Goal: Task Accomplishment & Management: Manage account settings

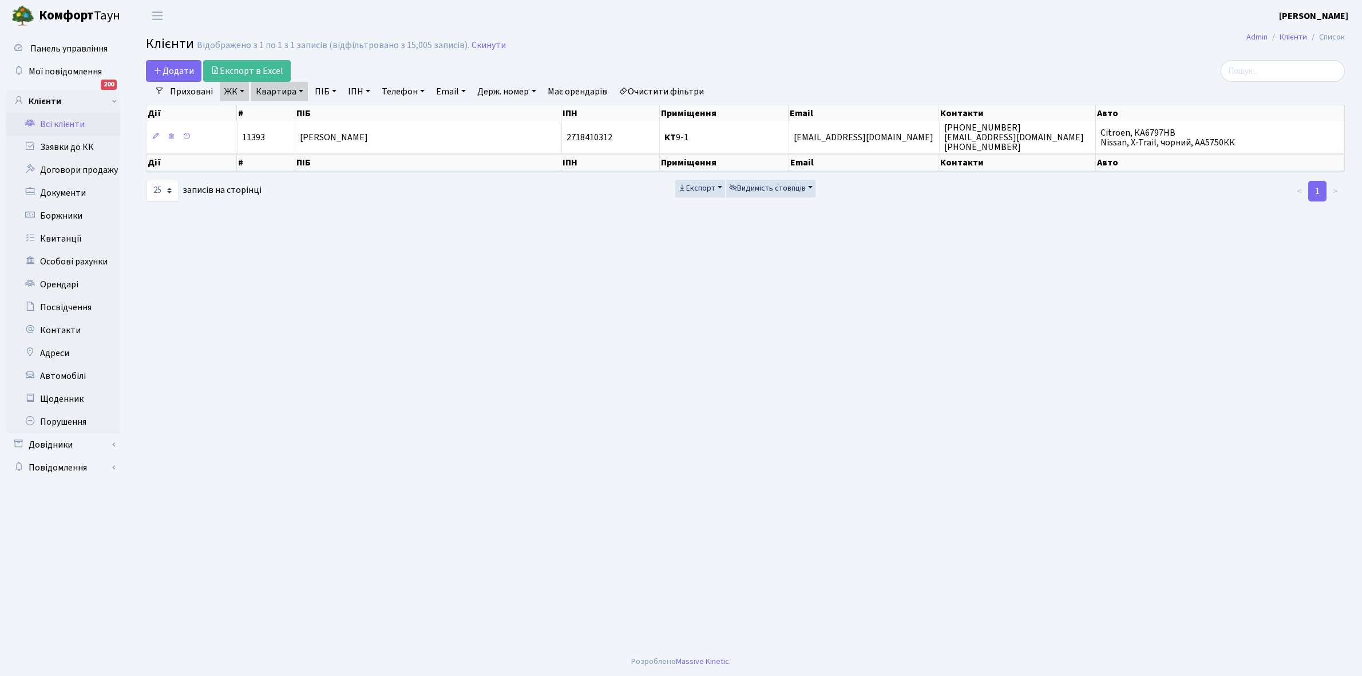
select select "25"
click at [240, 90] on link "ЖК" at bounding box center [234, 91] width 29 height 19
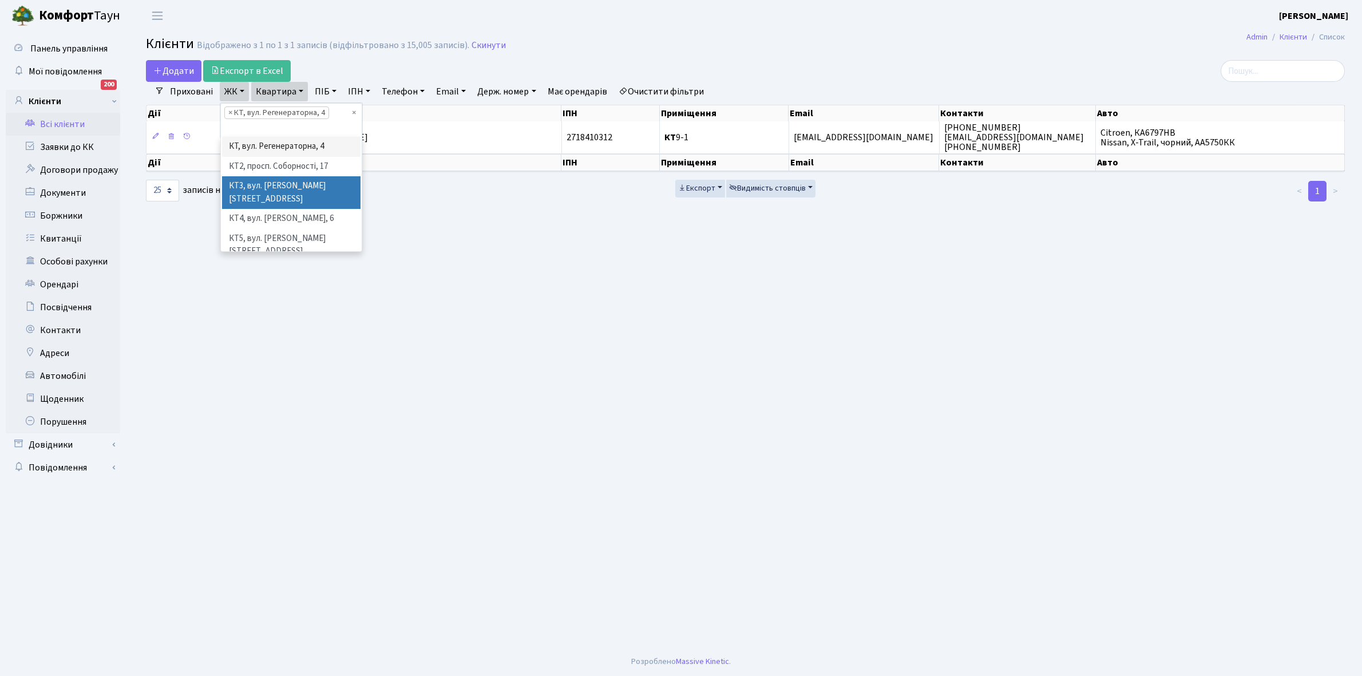
click at [276, 187] on li "КТ3, вул. Березнева, 16" at bounding box center [291, 192] width 138 height 33
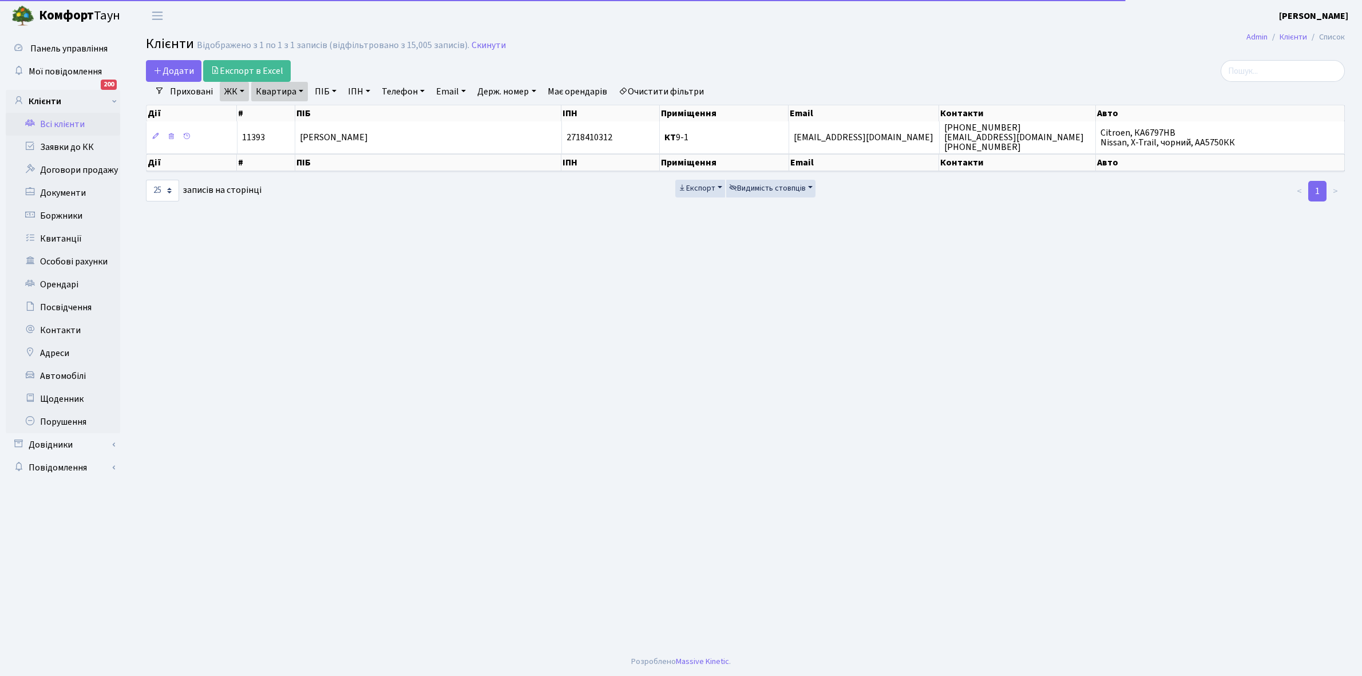
click at [299, 90] on link "Квартира" at bounding box center [279, 91] width 57 height 19
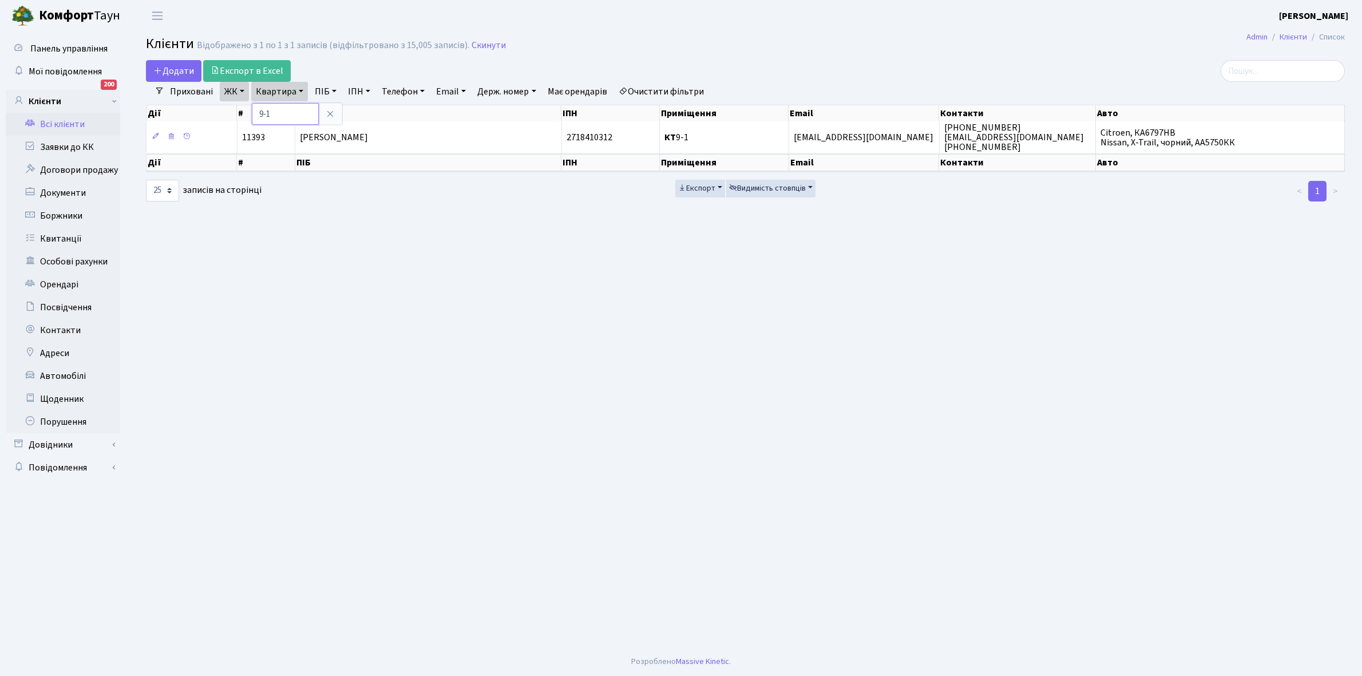
click at [291, 118] on input "9-1" at bounding box center [285, 114] width 67 height 22
type input "9"
type input "4-53"
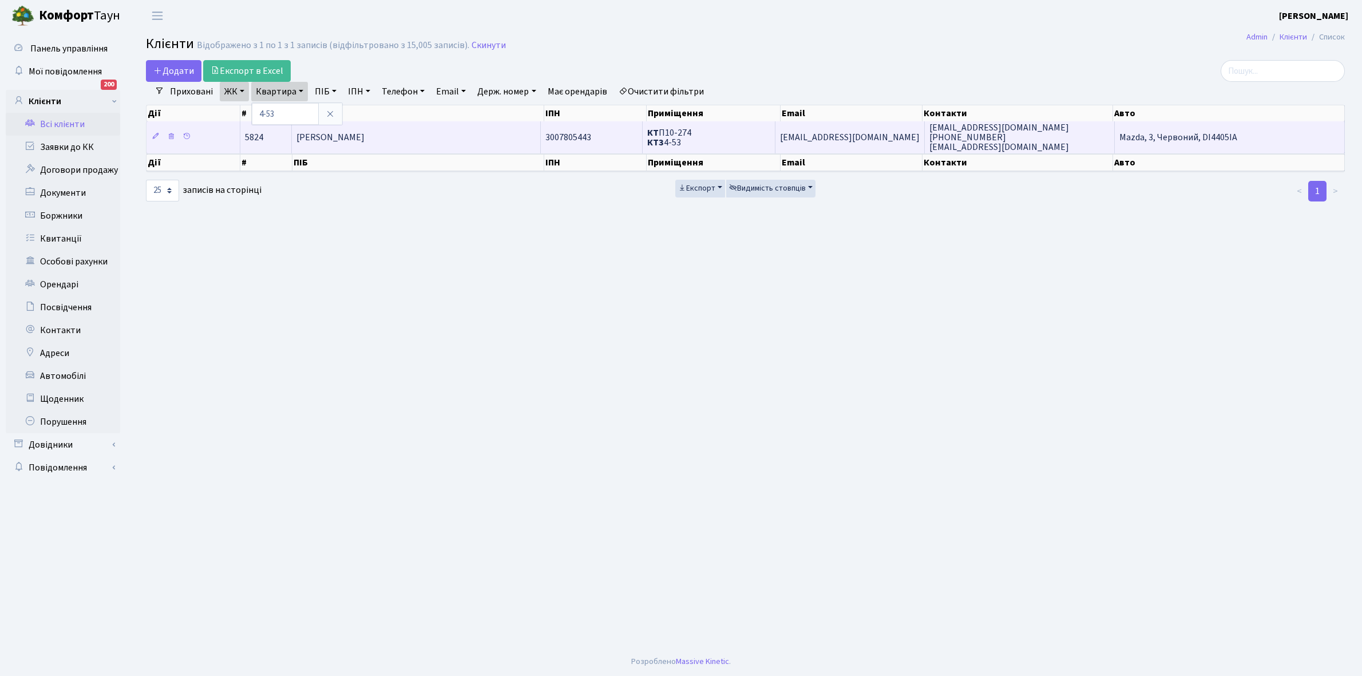
click at [432, 129] on td "Поддубна Ірина Олександрівна" at bounding box center [416, 136] width 249 height 31
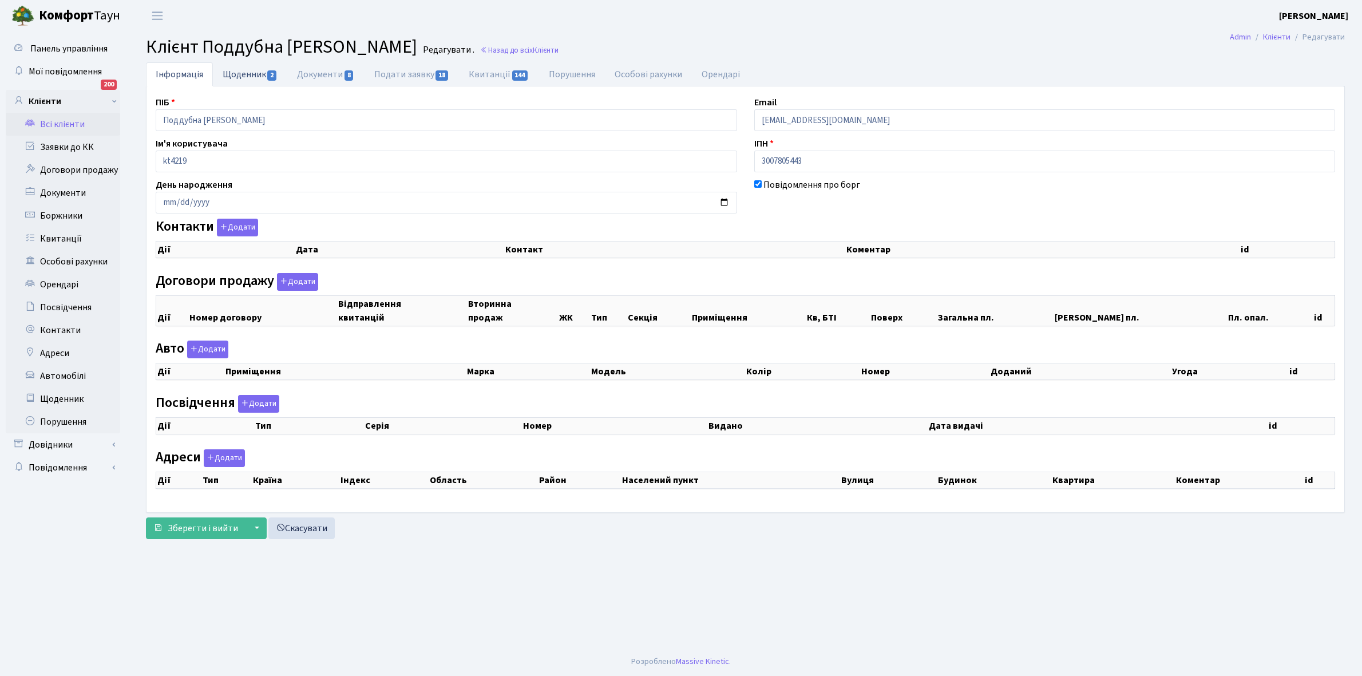
select select "25"
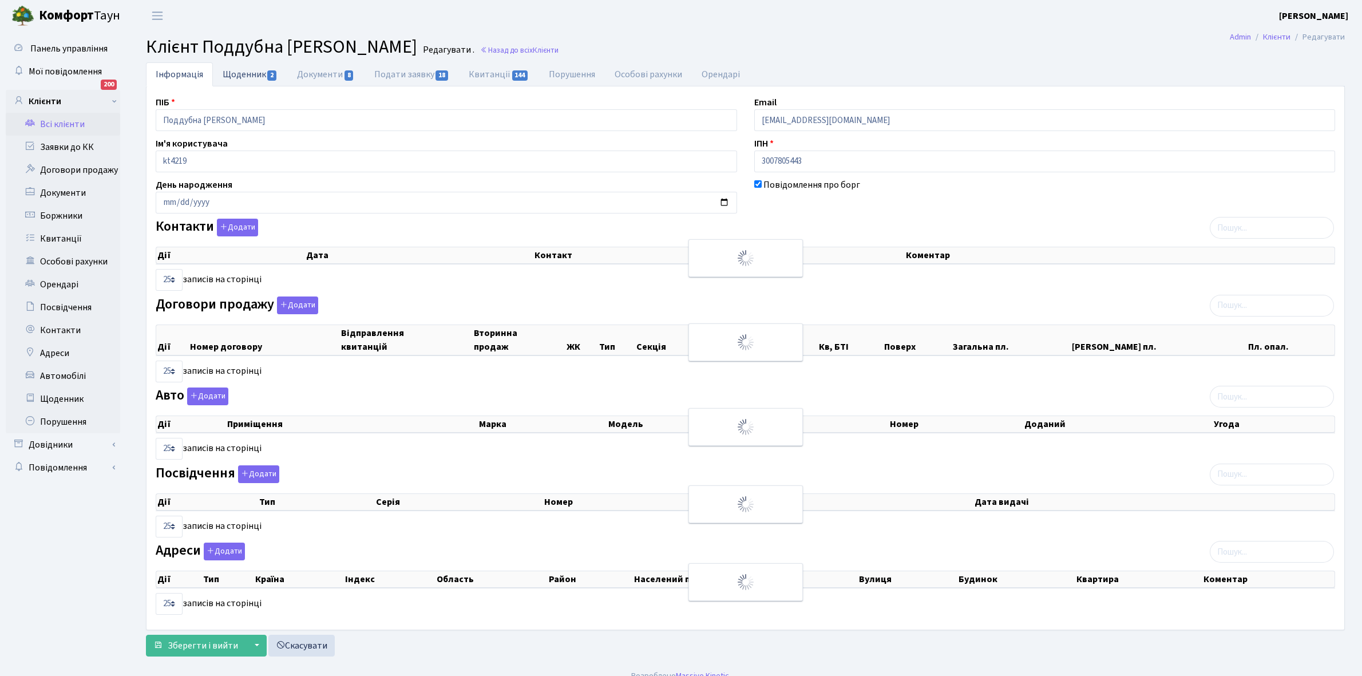
checkbox input "true"
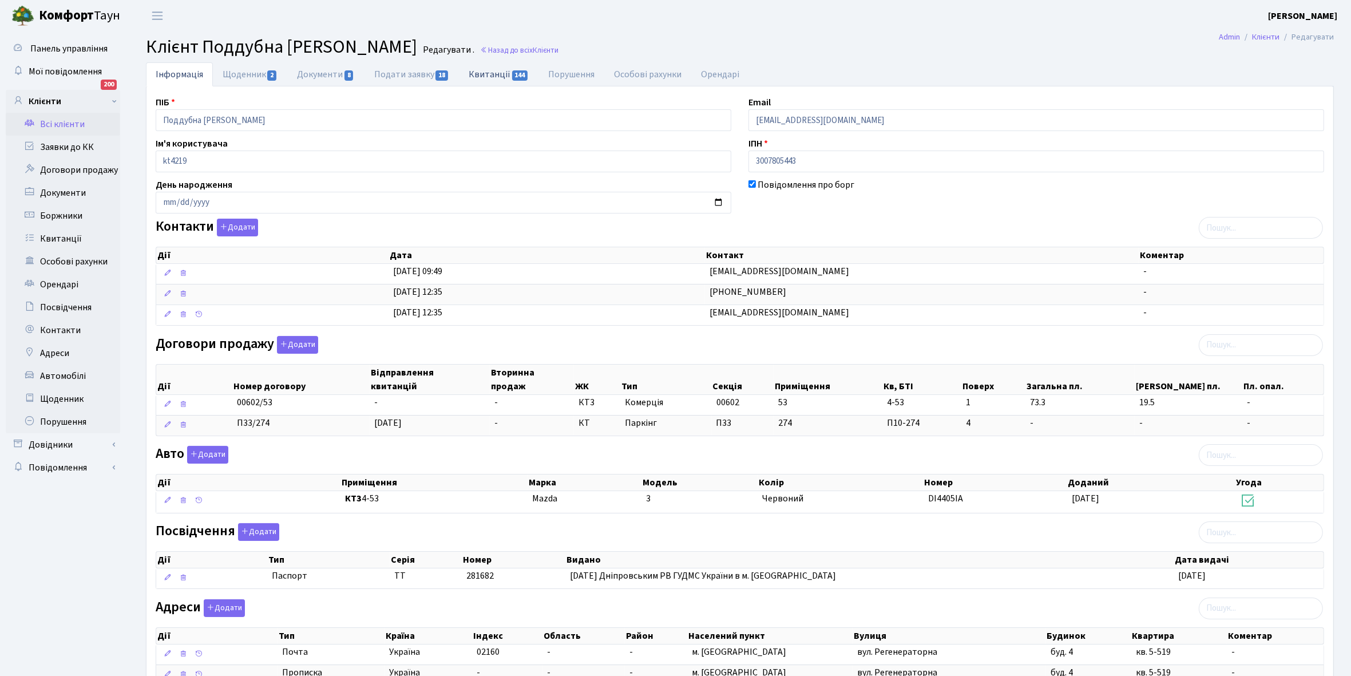
click at [485, 67] on link "Квитанції 144" at bounding box center [499, 73] width 80 height 23
select select "25"
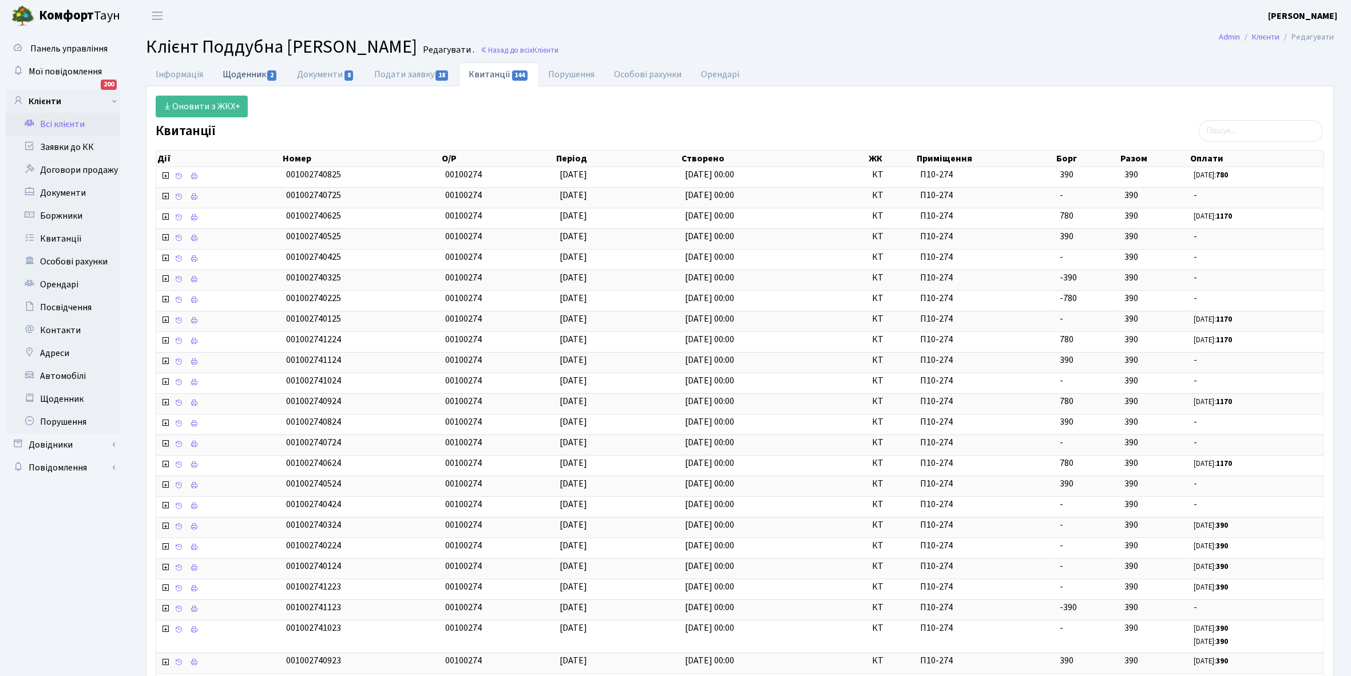
click at [235, 74] on link "Щоденник 2" at bounding box center [250, 73] width 74 height 23
select select "25"
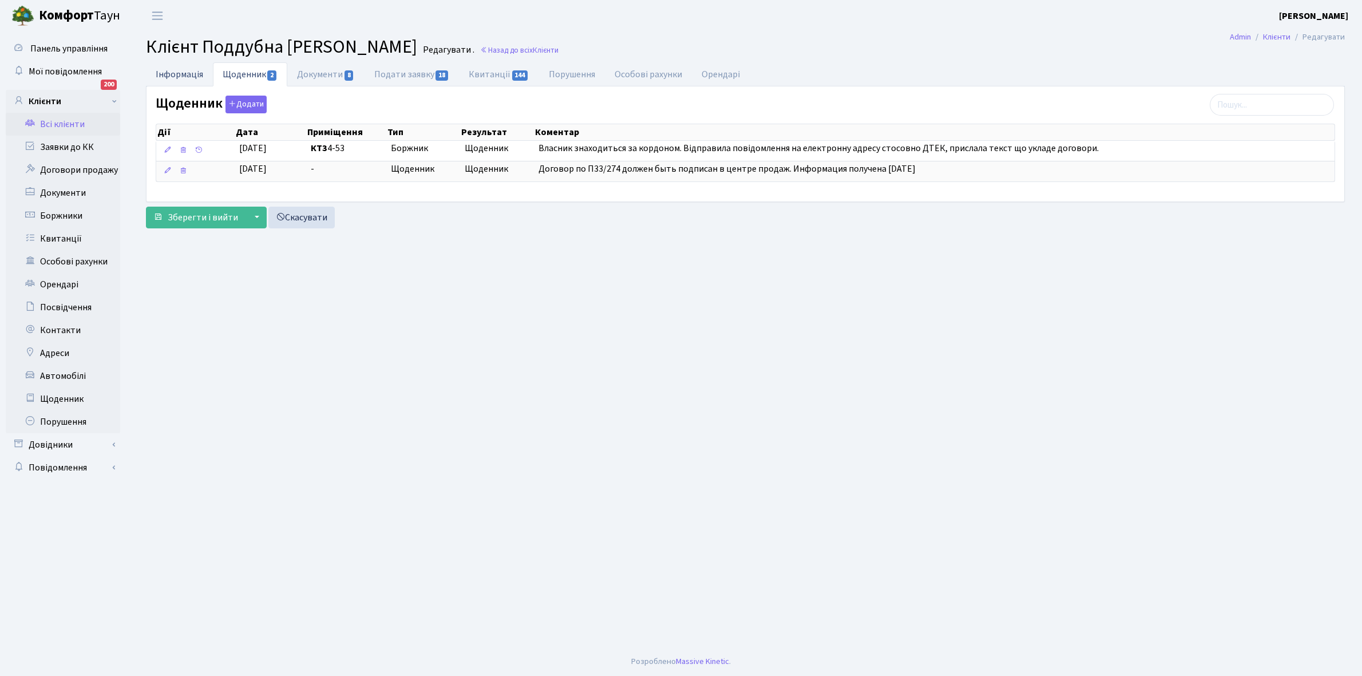
click at [156, 75] on link "Інформація" at bounding box center [179, 73] width 67 height 23
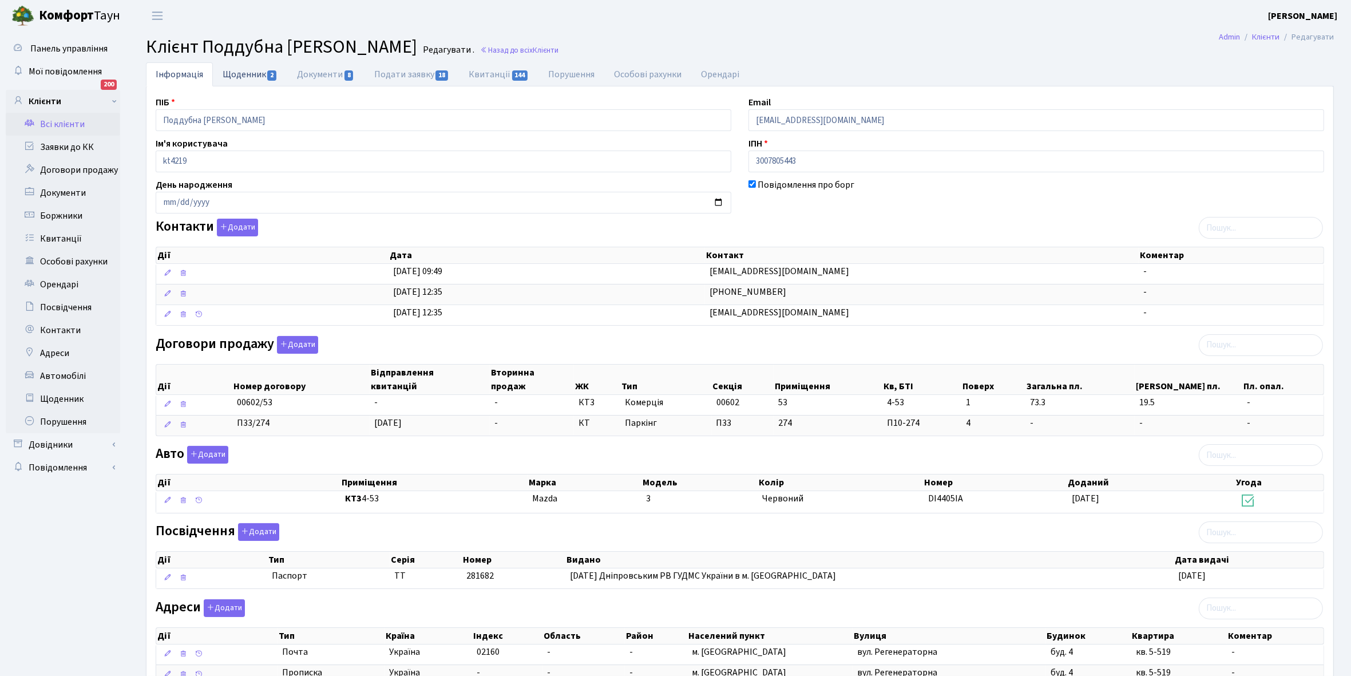
click at [239, 72] on link "Щоденник 2" at bounding box center [250, 73] width 74 height 23
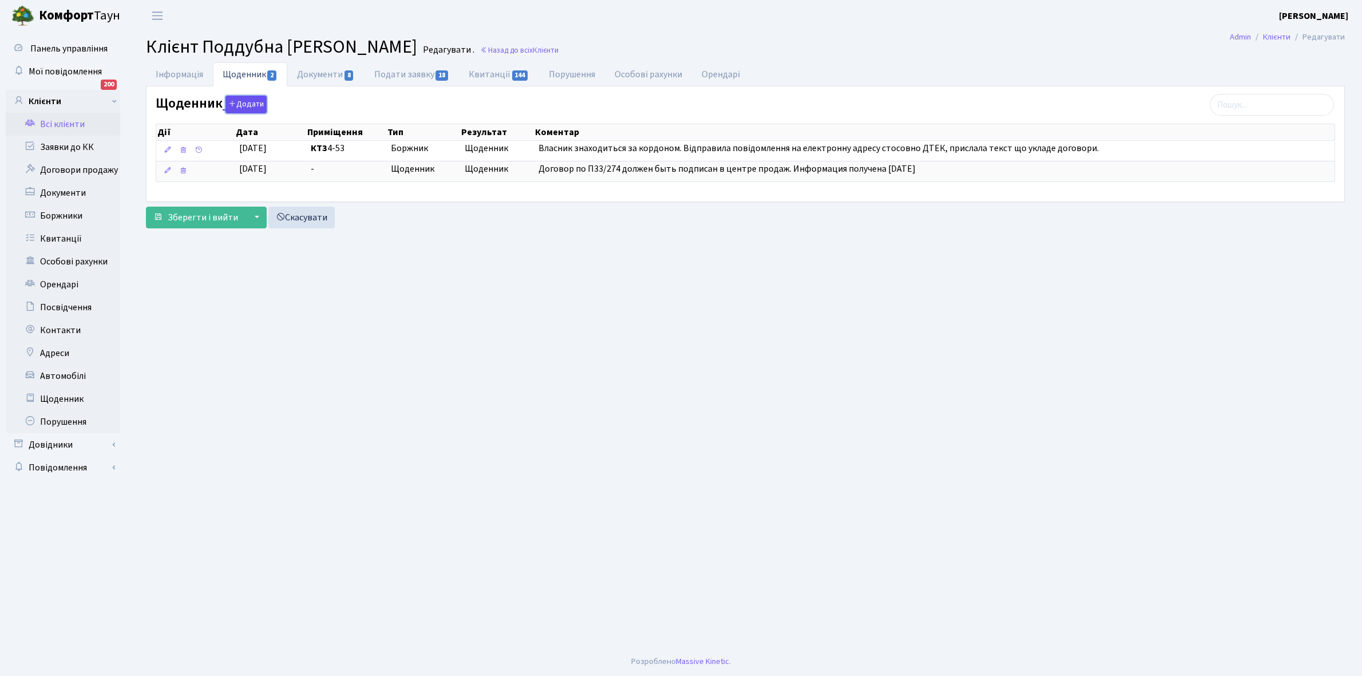
click at [247, 104] on button "Додати" at bounding box center [245, 105] width 41 height 18
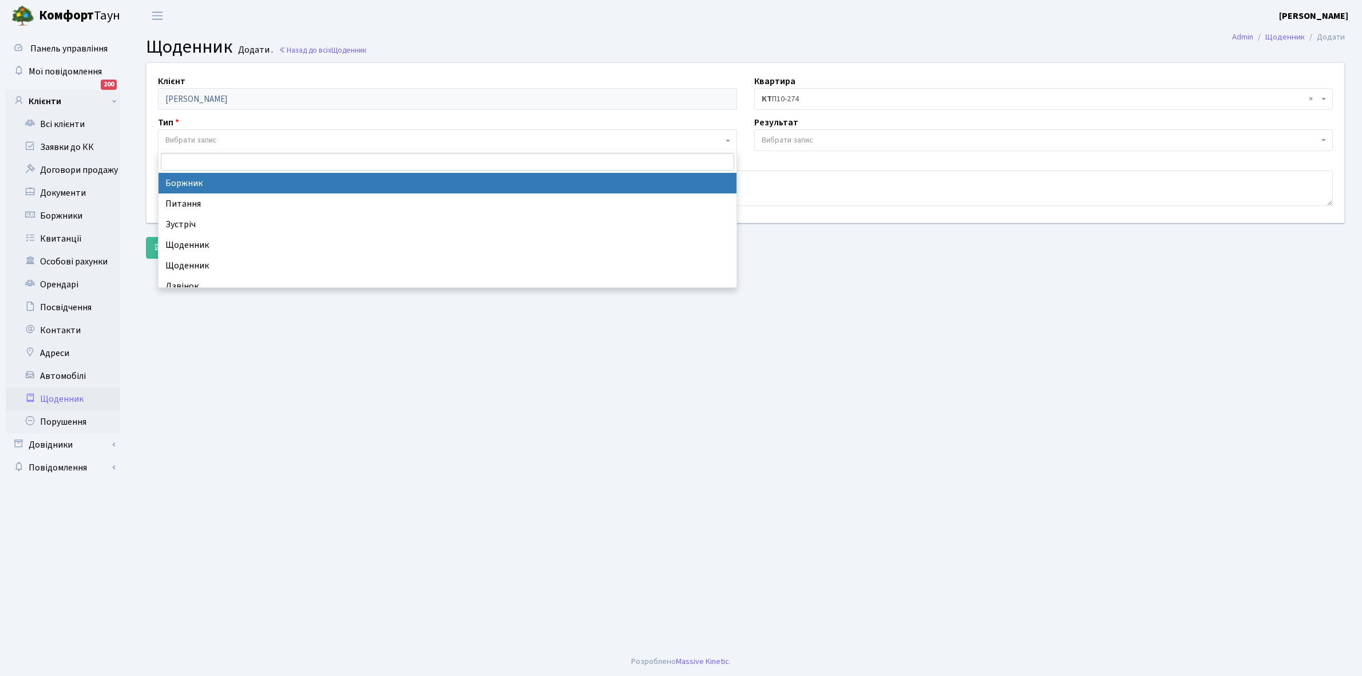
click at [209, 133] on span "Вибрати запис" at bounding box center [447, 140] width 579 height 22
select select "189"
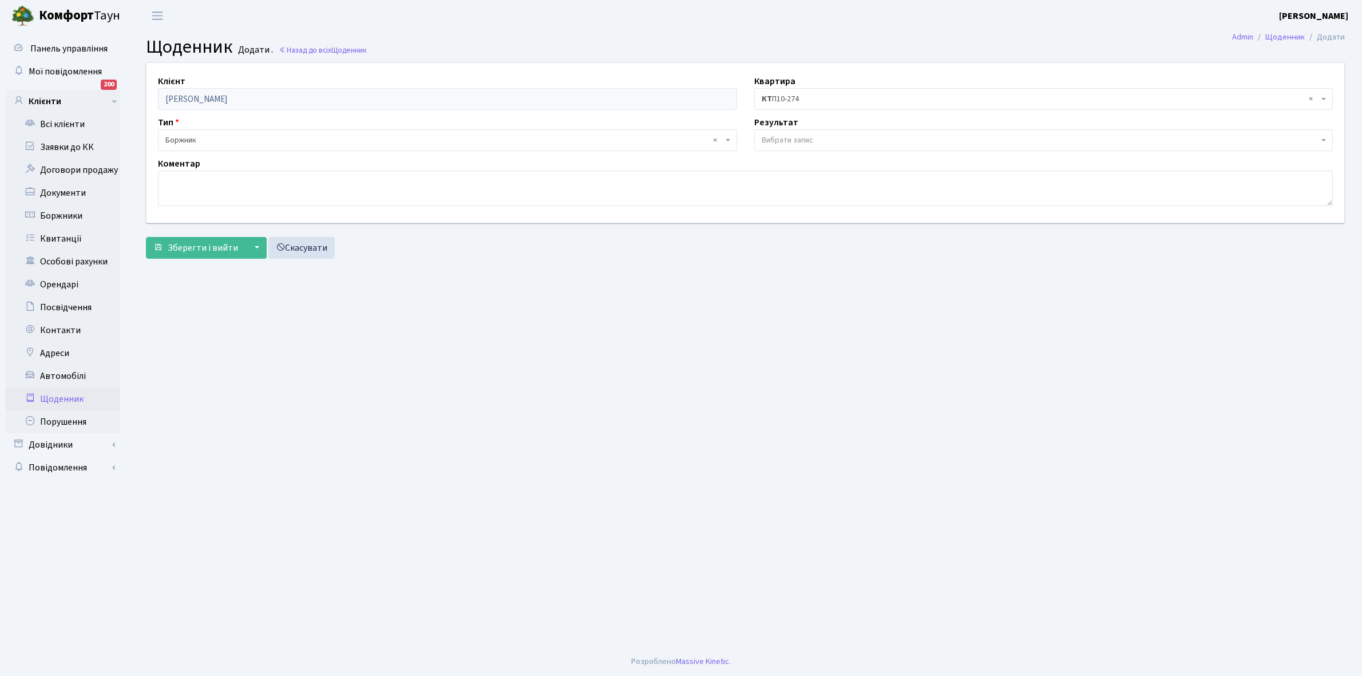
click at [797, 133] on span "Вибрати запис" at bounding box center [1043, 140] width 579 height 22
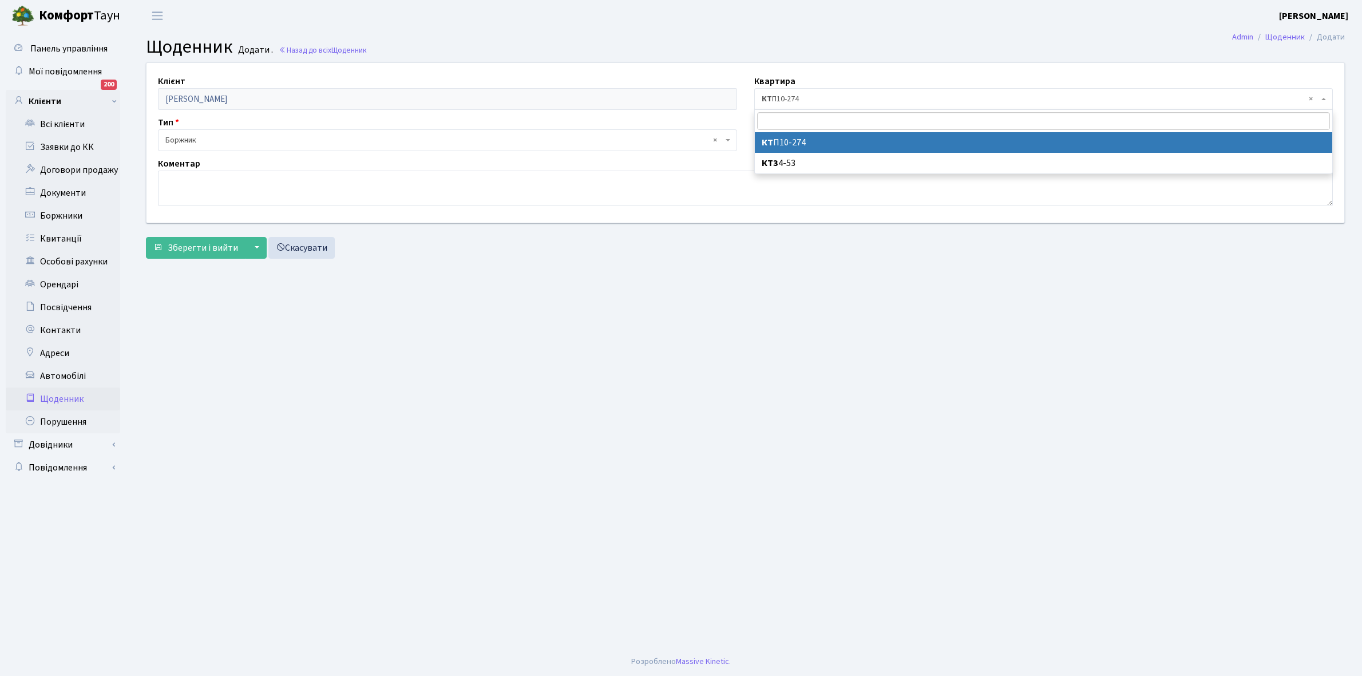
click at [774, 98] on span "× КТ П10-274" at bounding box center [1040, 98] width 557 height 11
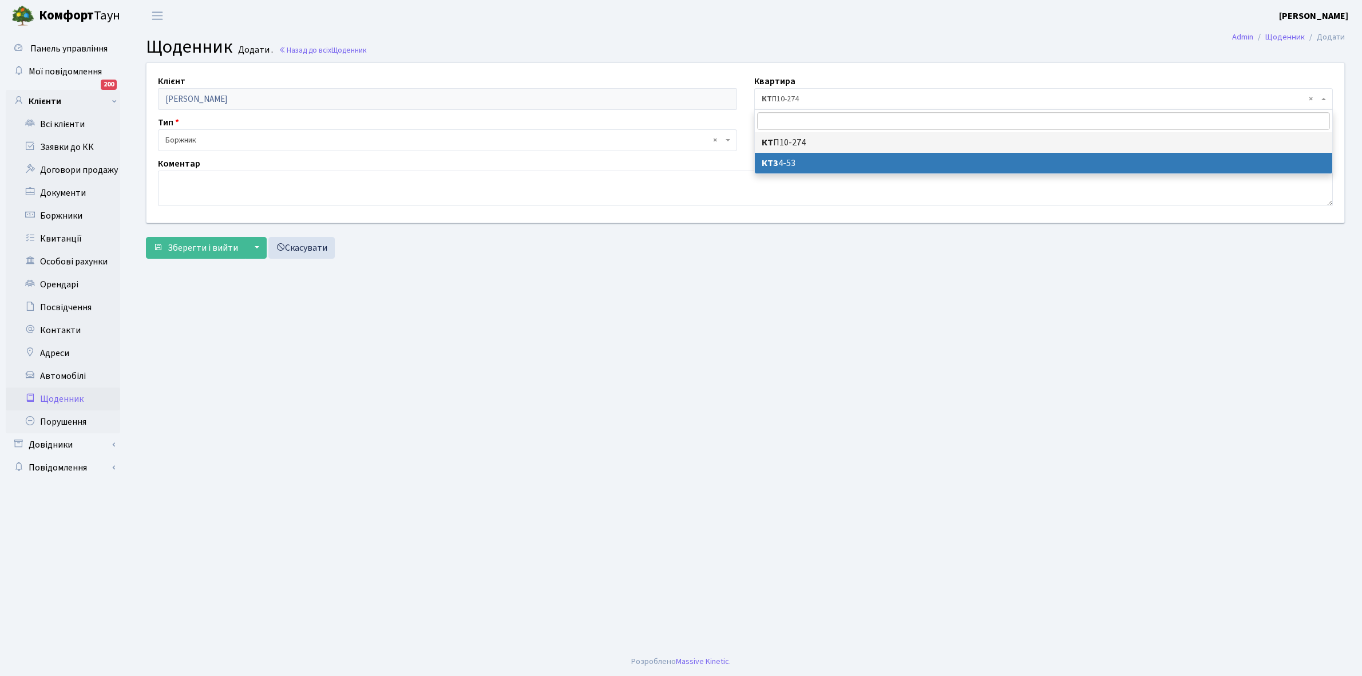
select select "31348"
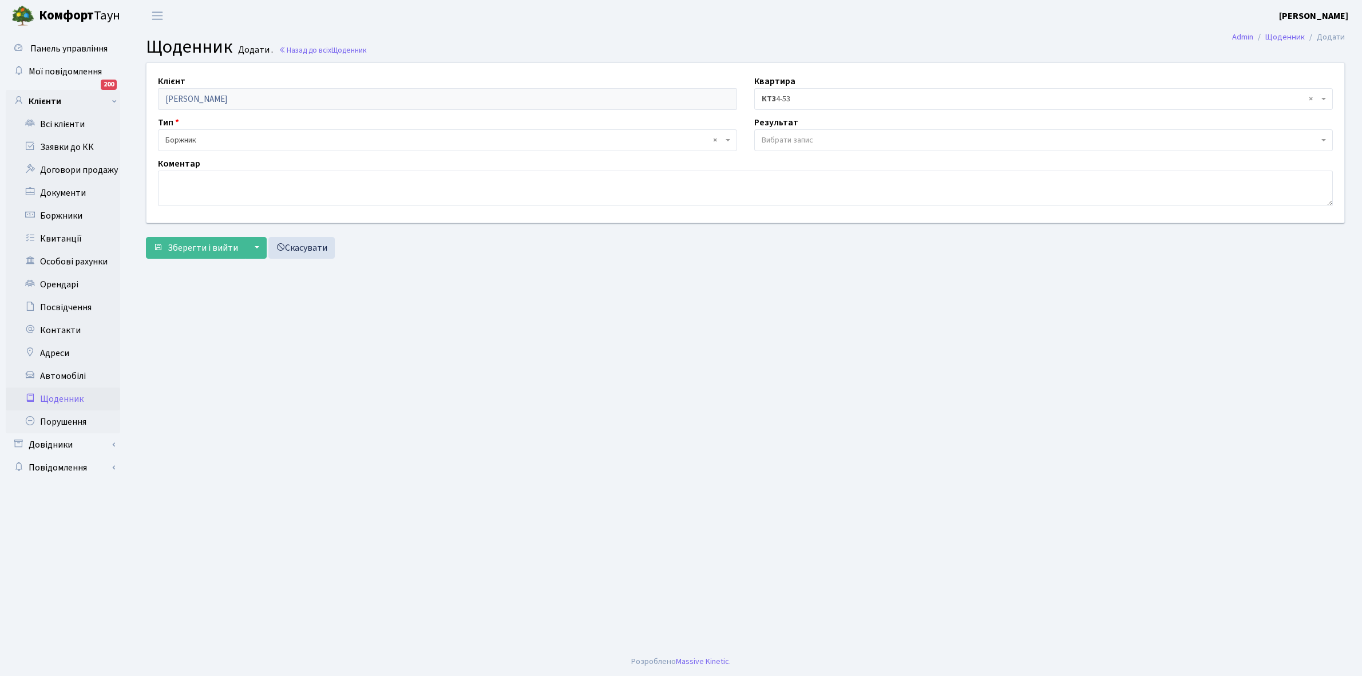
click at [773, 138] on span "Вибрати запис" at bounding box center [787, 139] width 51 height 11
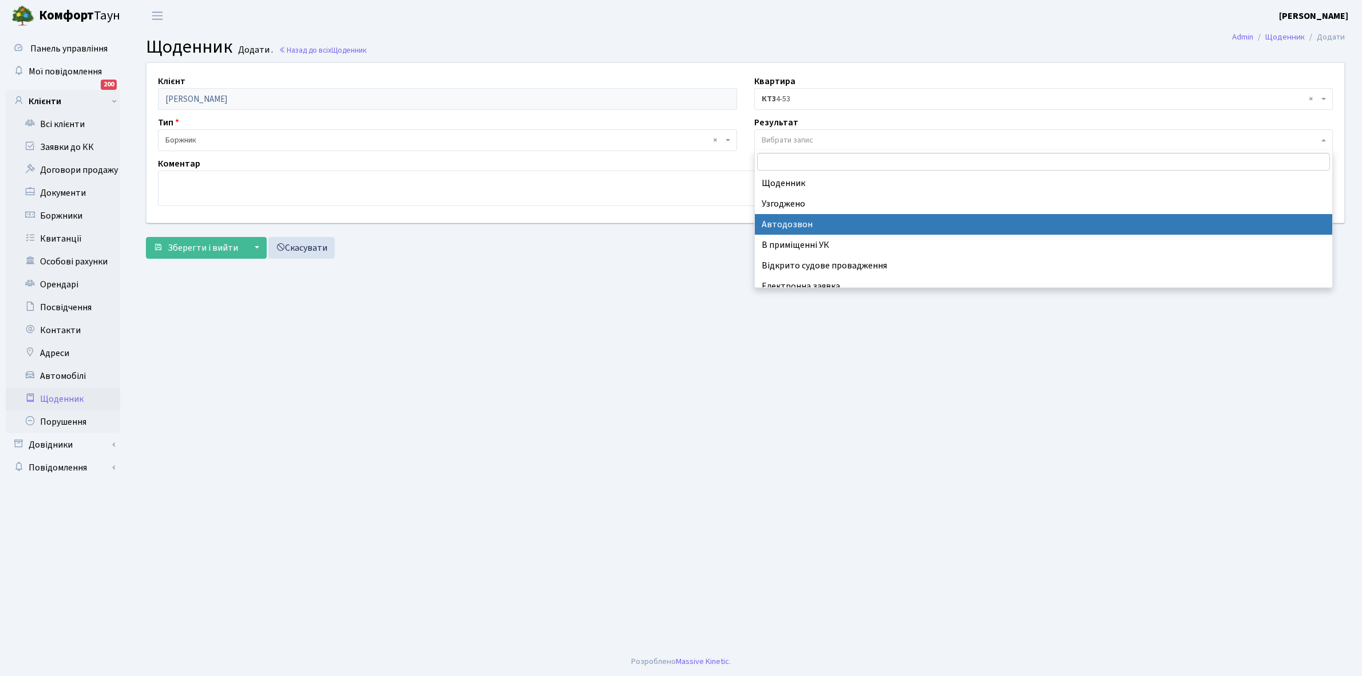
scroll to position [70, 0]
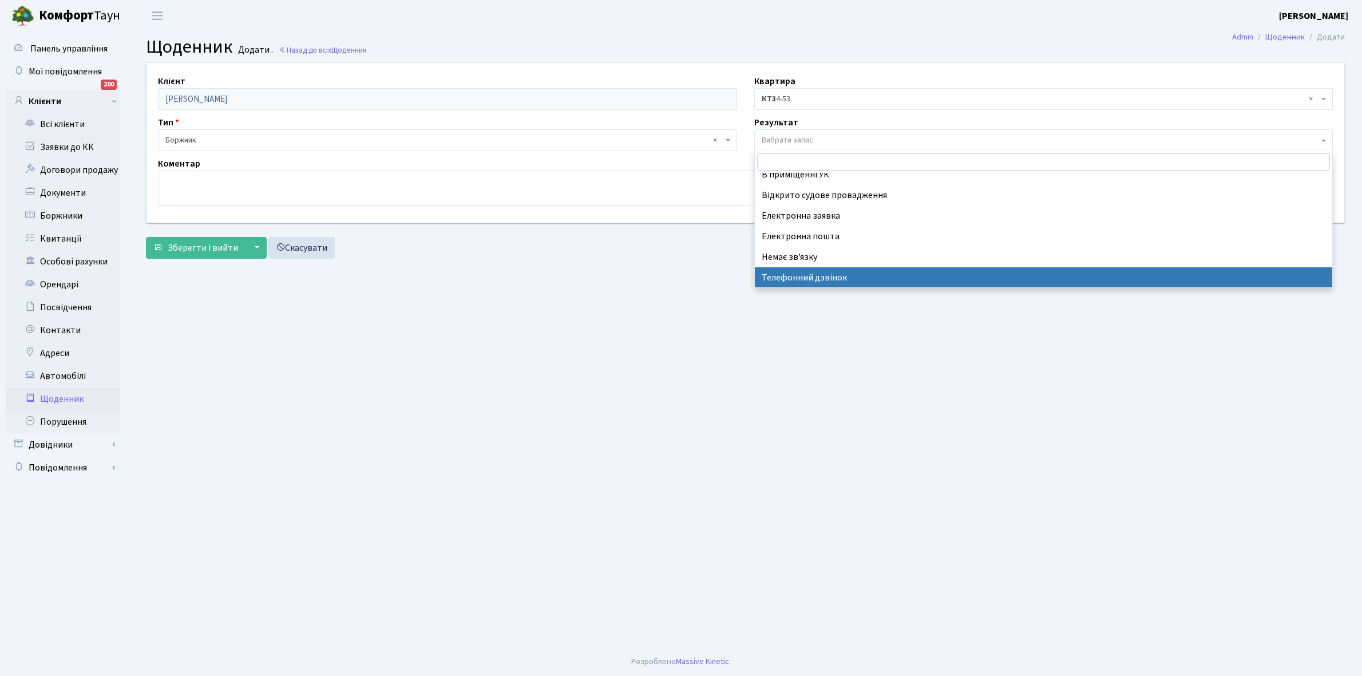
select select "196"
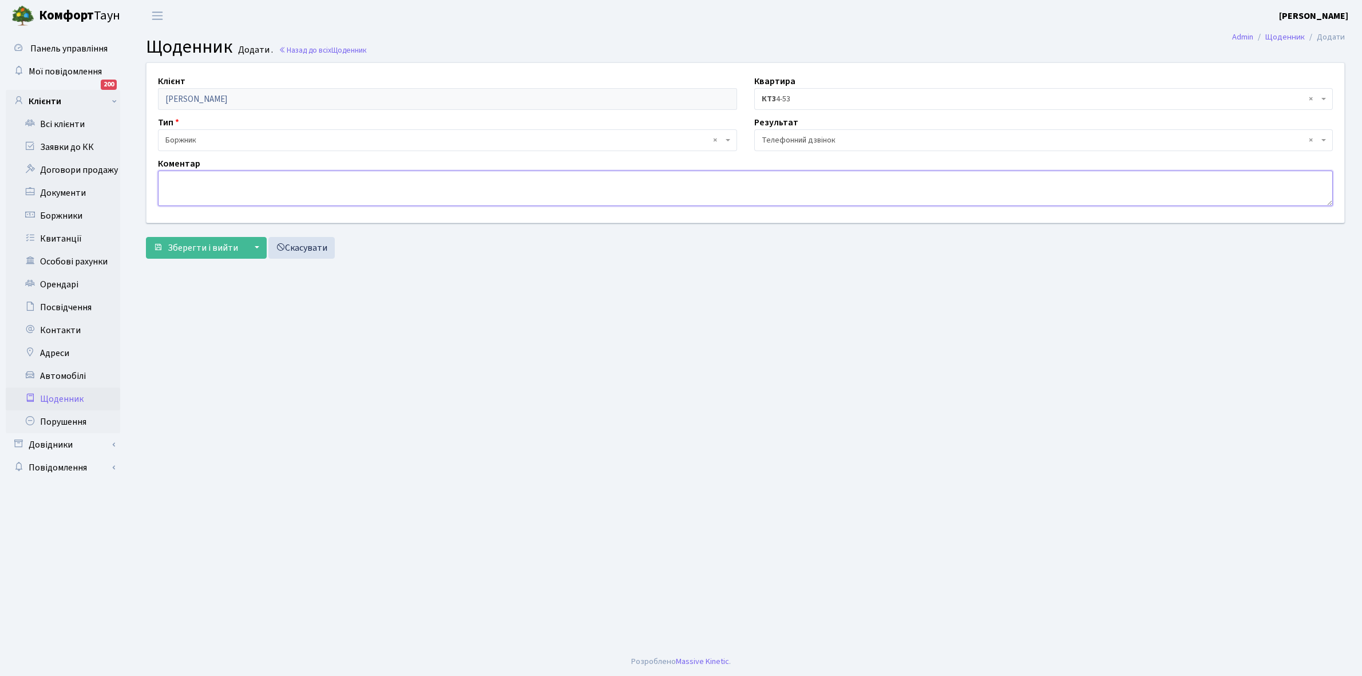
click at [202, 189] on textarea at bounding box center [745, 188] width 1175 height 35
type textarea "П"
click at [189, 181] on textarea "Зобовязується укласти договір з ДТЕК." at bounding box center [745, 188] width 1175 height 35
click at [330, 184] on textarea "Зобов'язується укласти договір з ДТЕК." at bounding box center [745, 188] width 1175 height 35
type textarea "Зобов'язується укласти договір з ДТЕК."
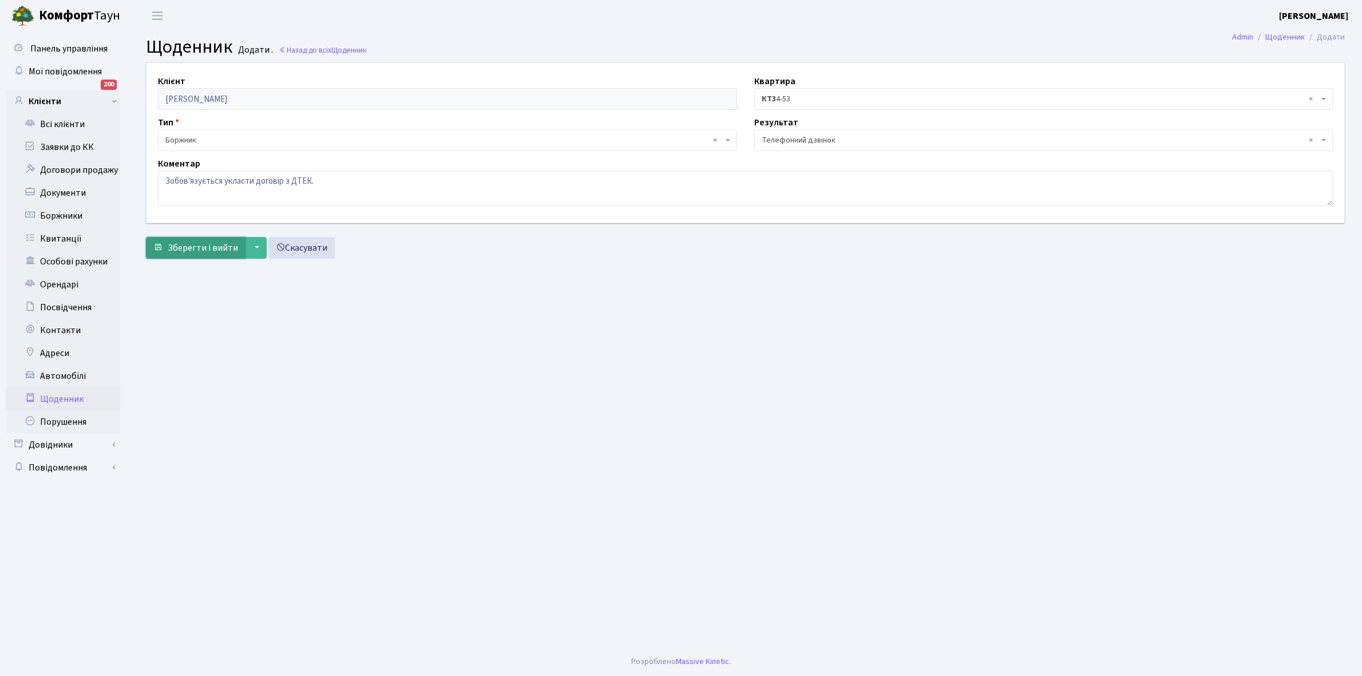
click at [195, 247] on span "Зберегти і вийти" at bounding box center [203, 247] width 70 height 13
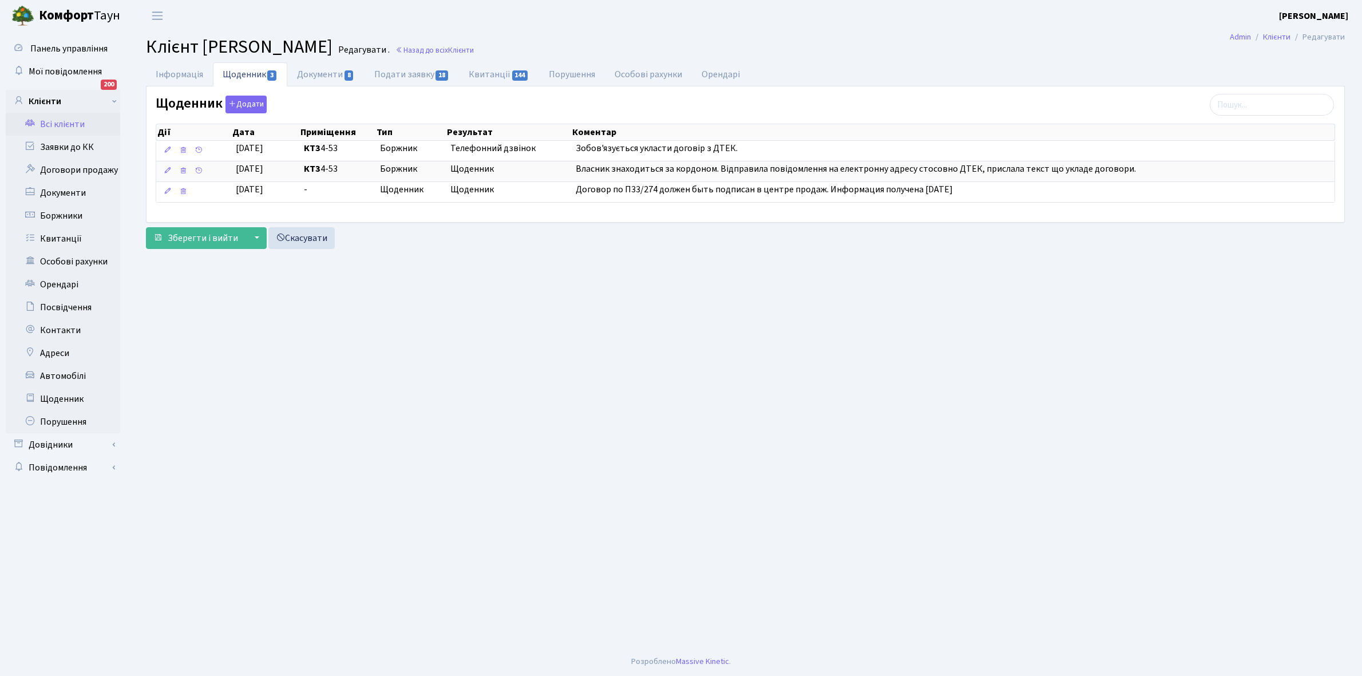
click at [61, 121] on link "Всі клієнти" at bounding box center [63, 124] width 114 height 23
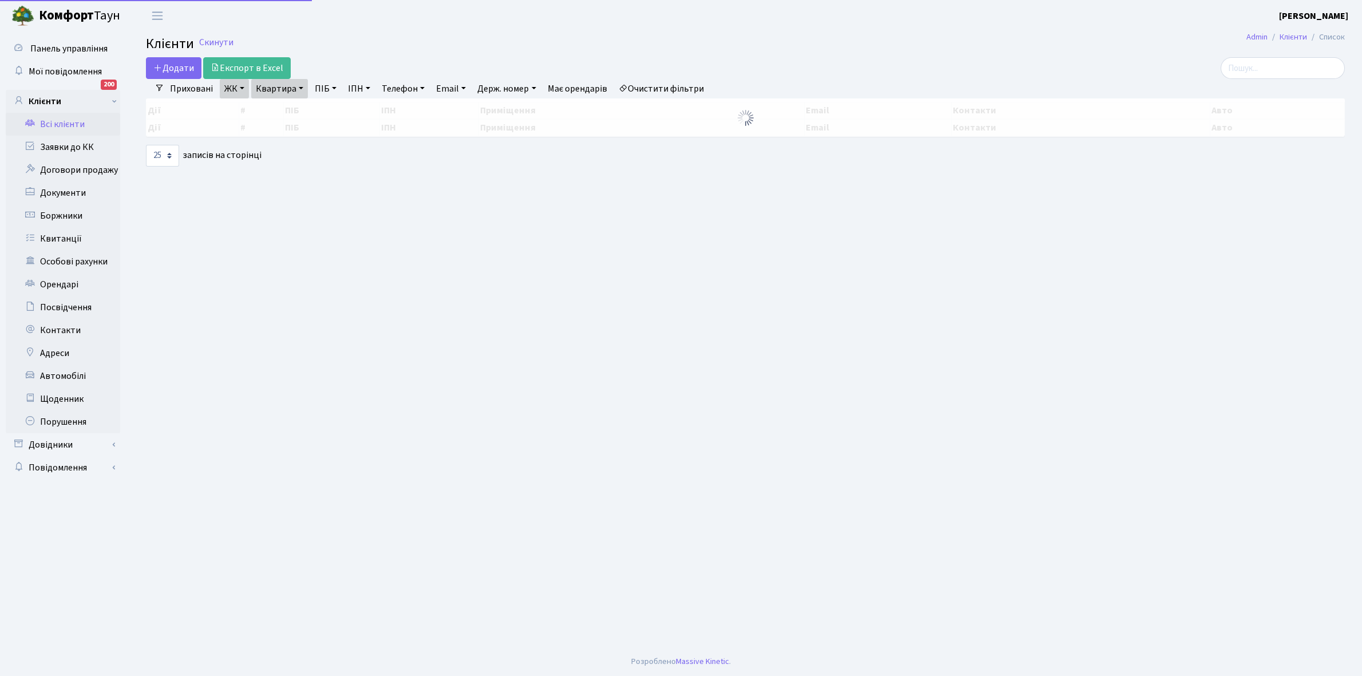
select select "25"
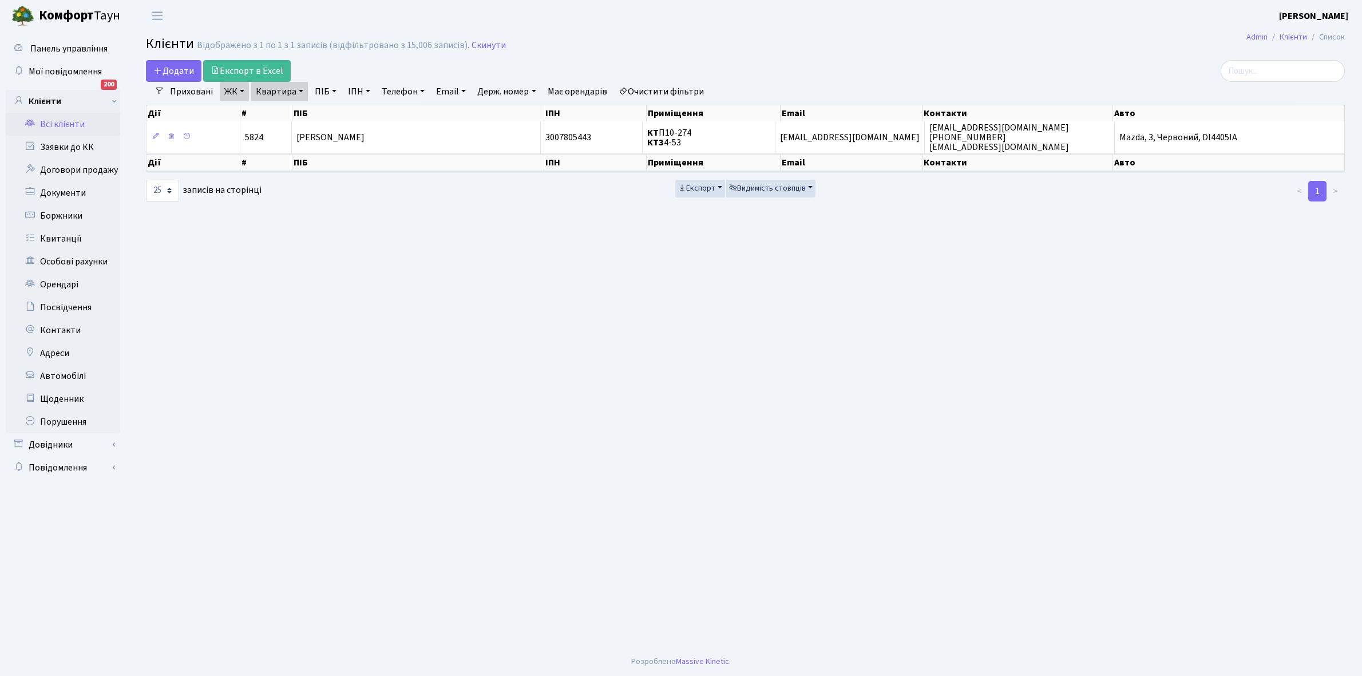
click at [660, 92] on link "Очистити фільтри" at bounding box center [661, 91] width 94 height 19
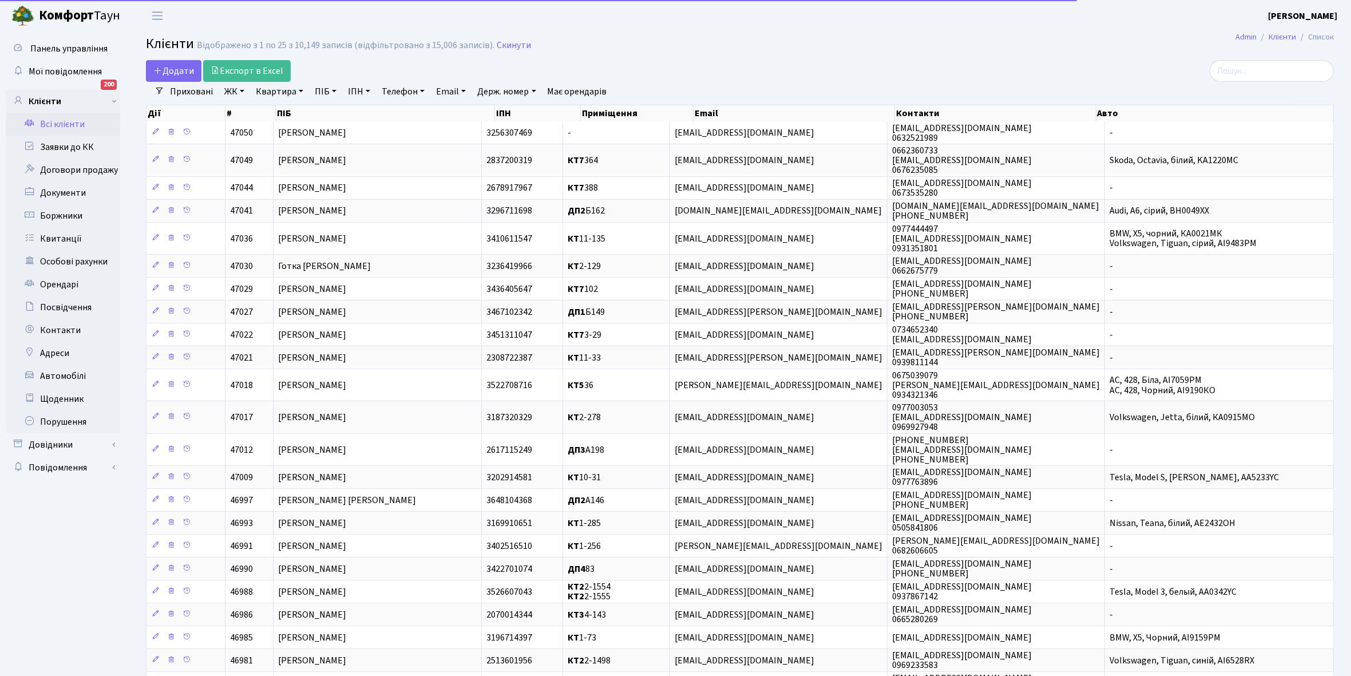
click at [239, 90] on link "ЖК" at bounding box center [234, 91] width 29 height 19
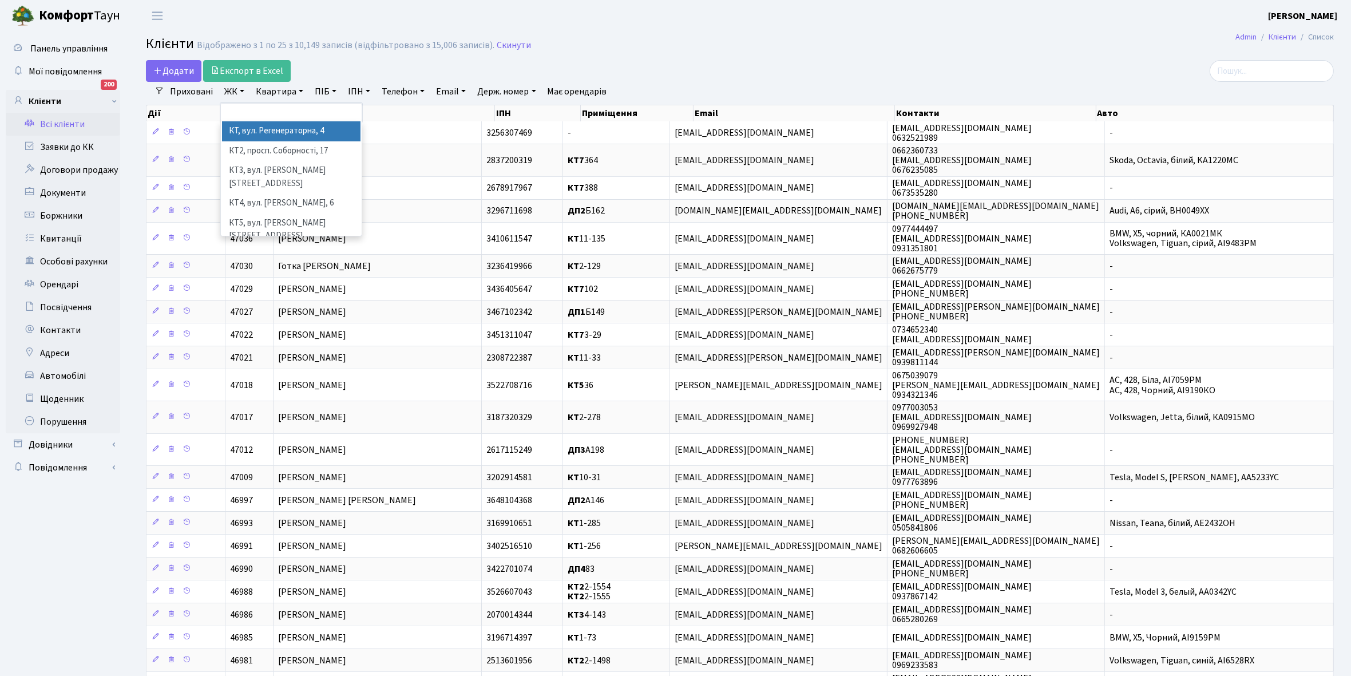
click at [259, 133] on li "КТ, вул. Регенераторна, 4" at bounding box center [291, 131] width 138 height 20
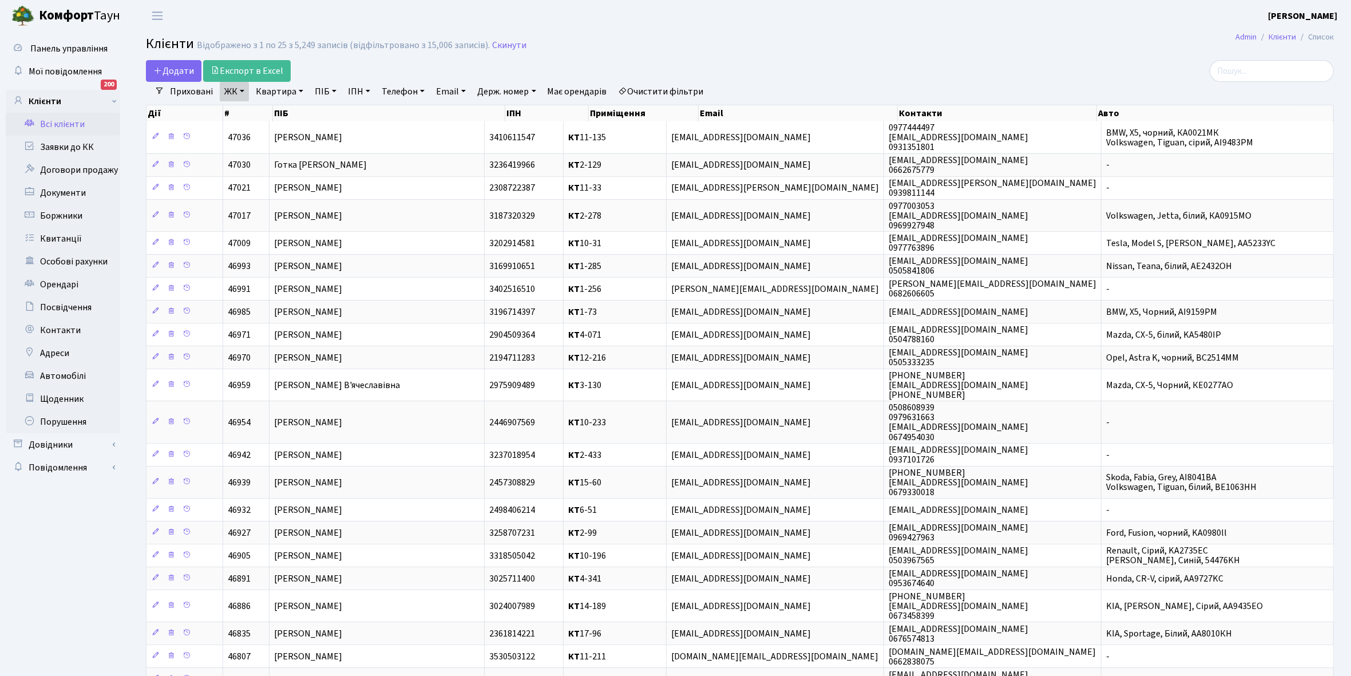
click at [298, 90] on link "Квартира" at bounding box center [279, 91] width 57 height 19
click at [291, 110] on input "text" at bounding box center [285, 114] width 67 height 22
type input "1"
type input "17-13"
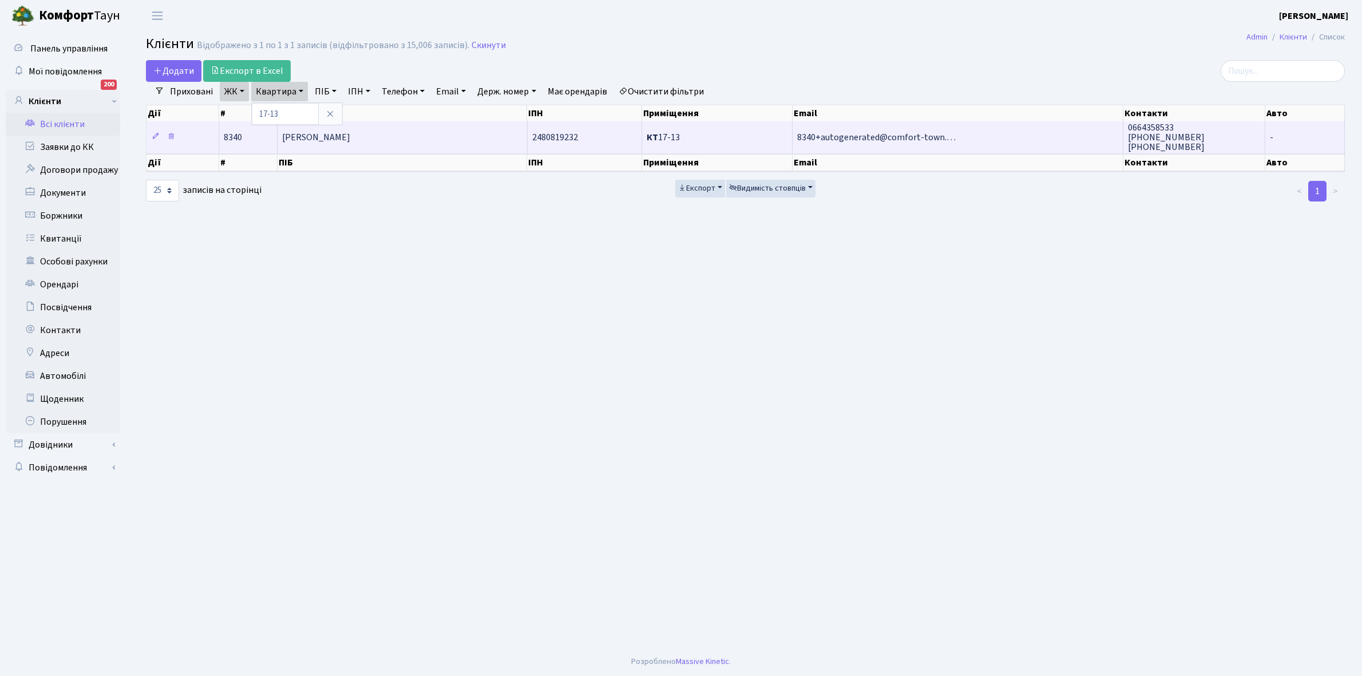
click at [417, 128] on td "[PERSON_NAME]" at bounding box center [403, 136] width 250 height 31
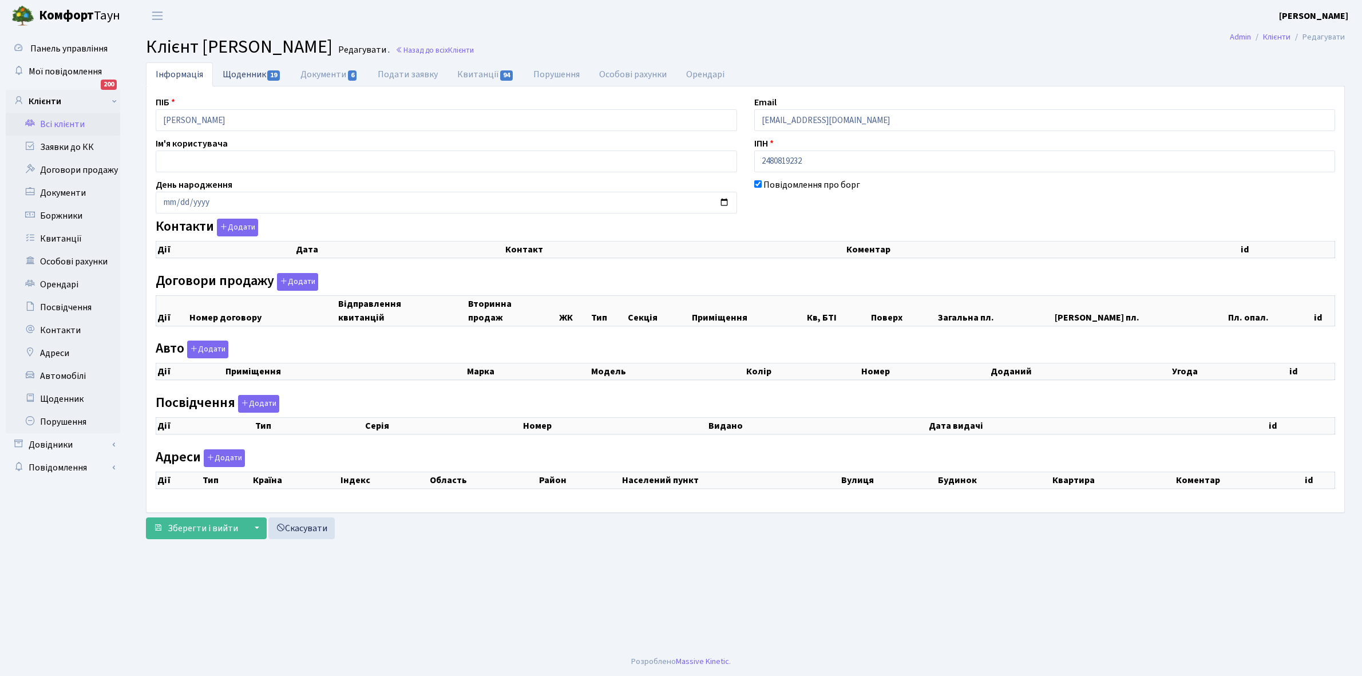
checkbox input "true"
select select "25"
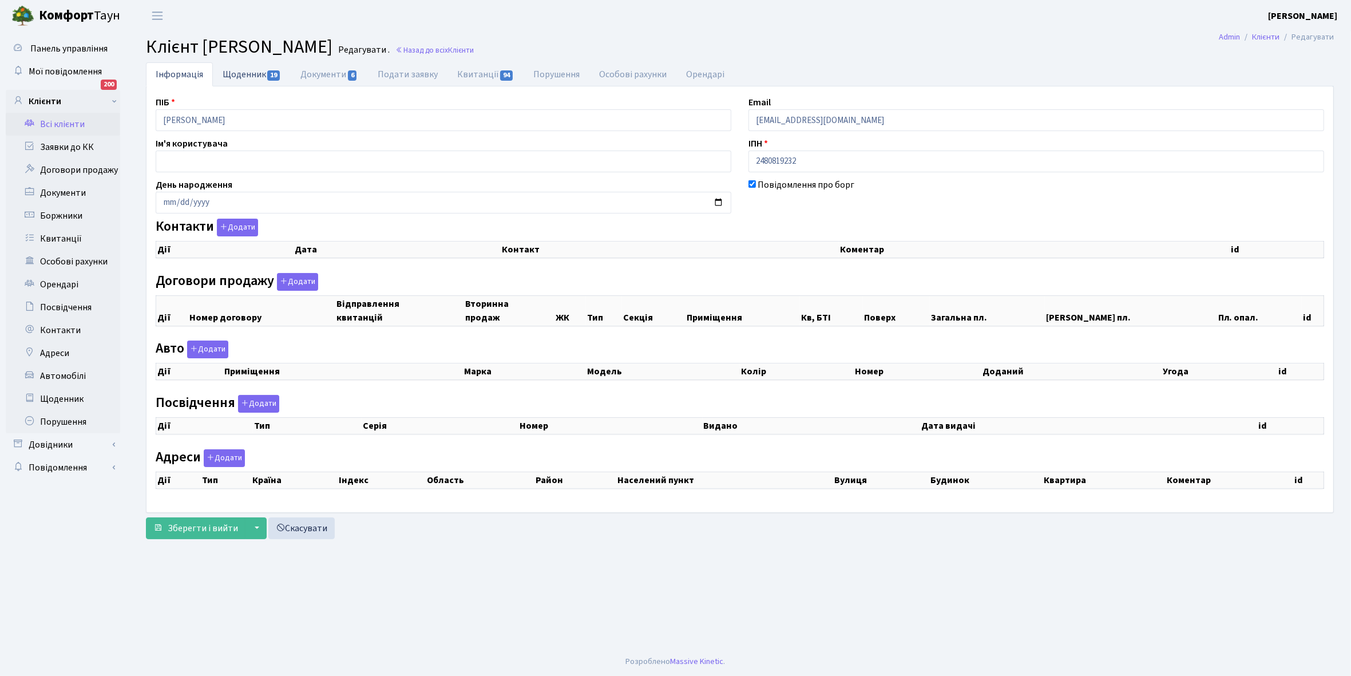
select select "25"
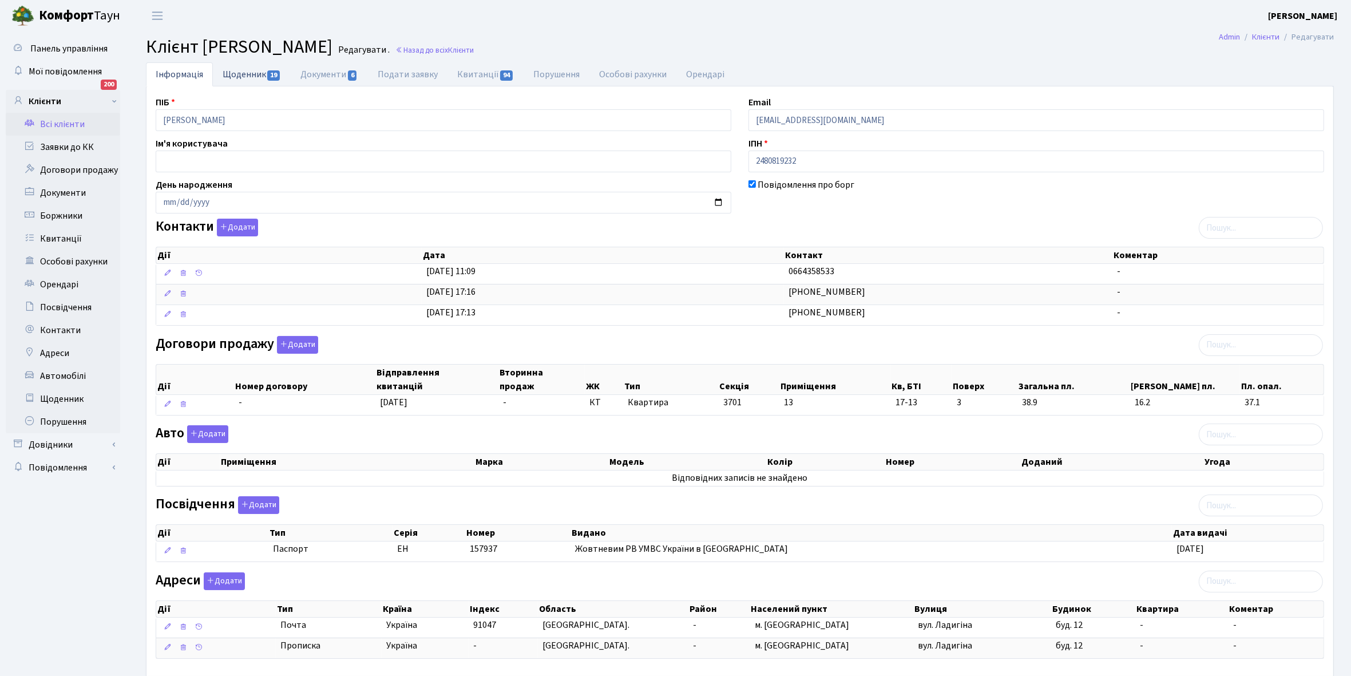
click at [232, 73] on link "Щоденник 19" at bounding box center [252, 73] width 78 height 23
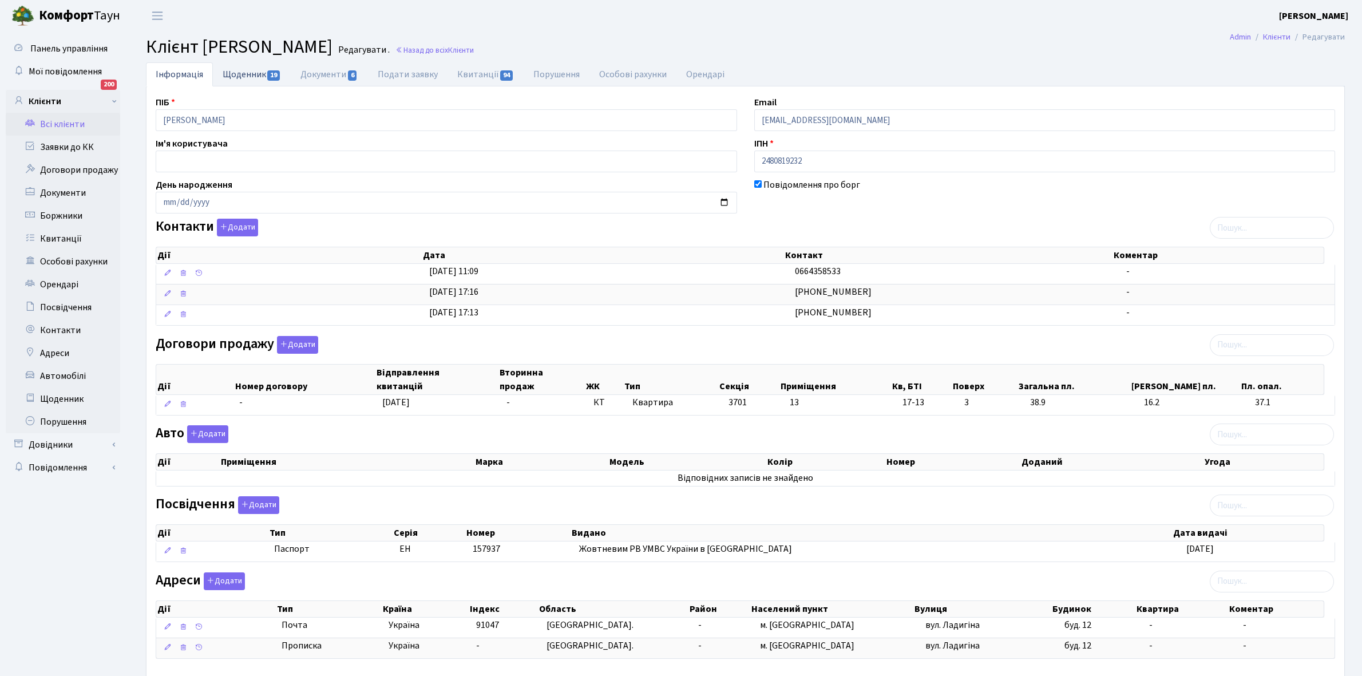
select select "25"
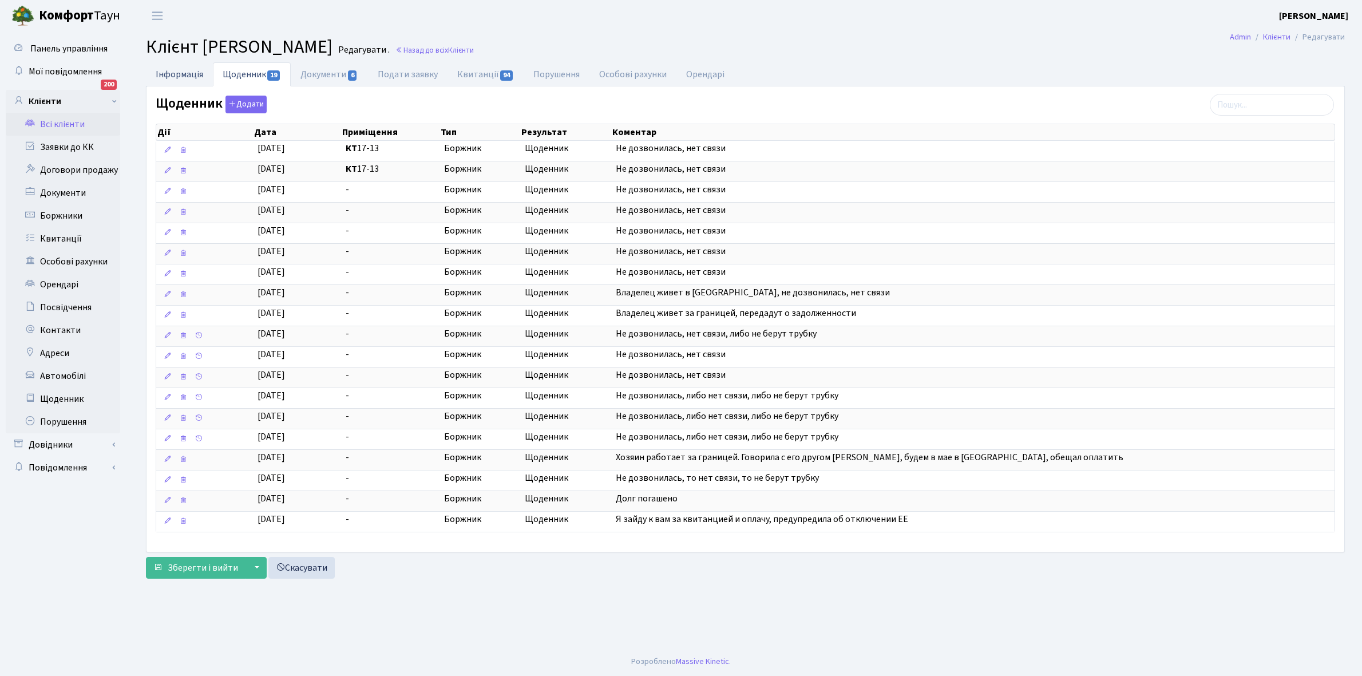
click at [181, 70] on link "Інформація" at bounding box center [179, 73] width 67 height 23
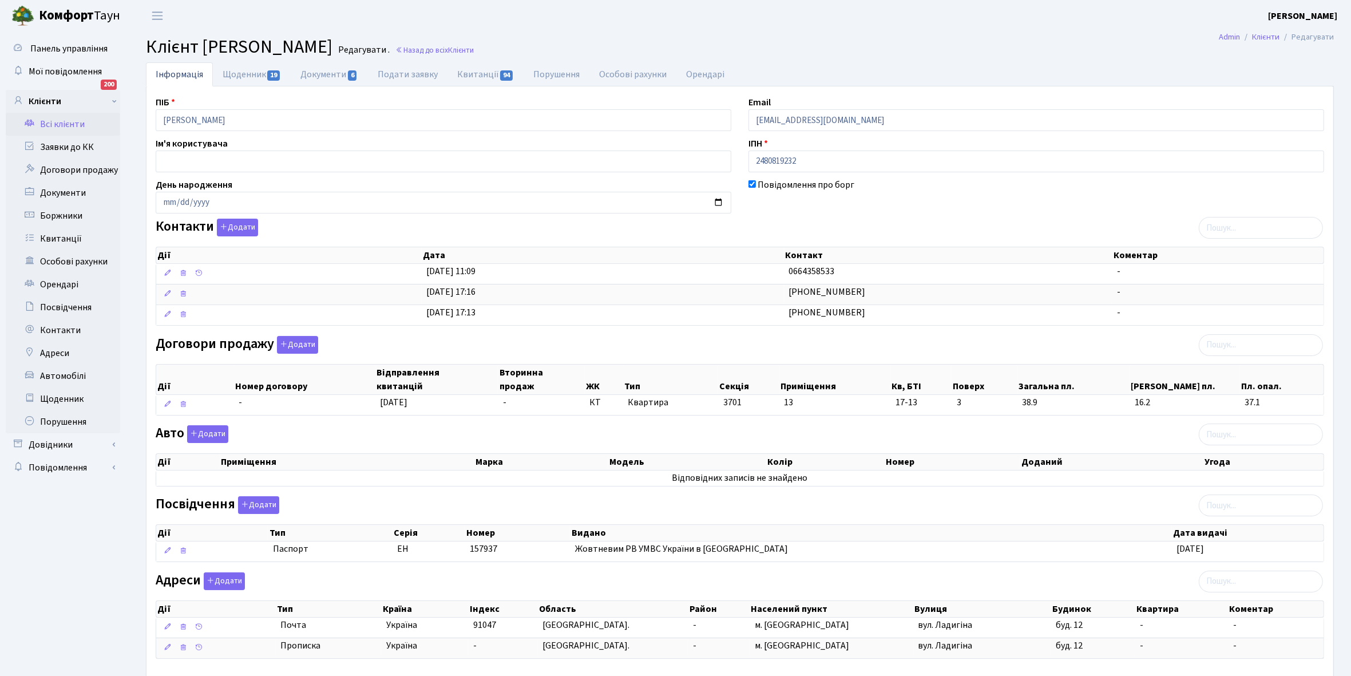
click at [58, 123] on link "Всі клієнти" at bounding box center [63, 124] width 114 height 23
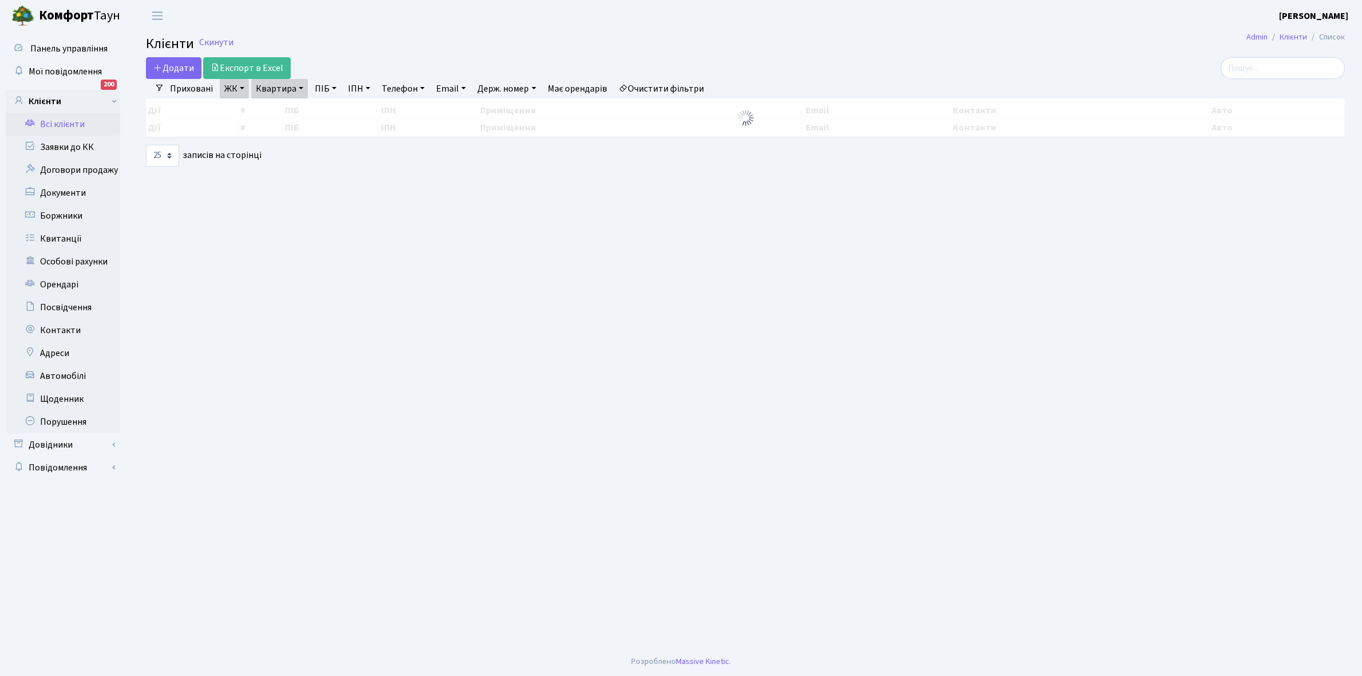
select select "25"
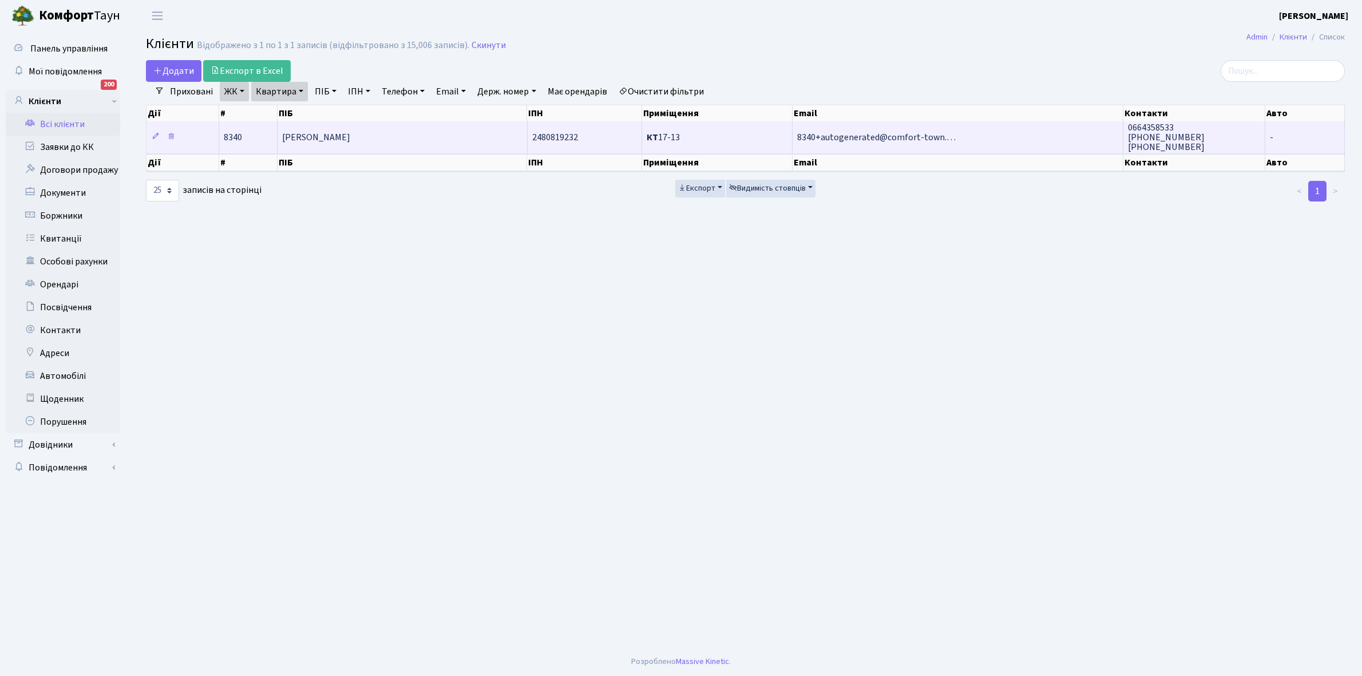
click at [397, 130] on td "[PERSON_NAME]" at bounding box center [403, 136] width 250 height 31
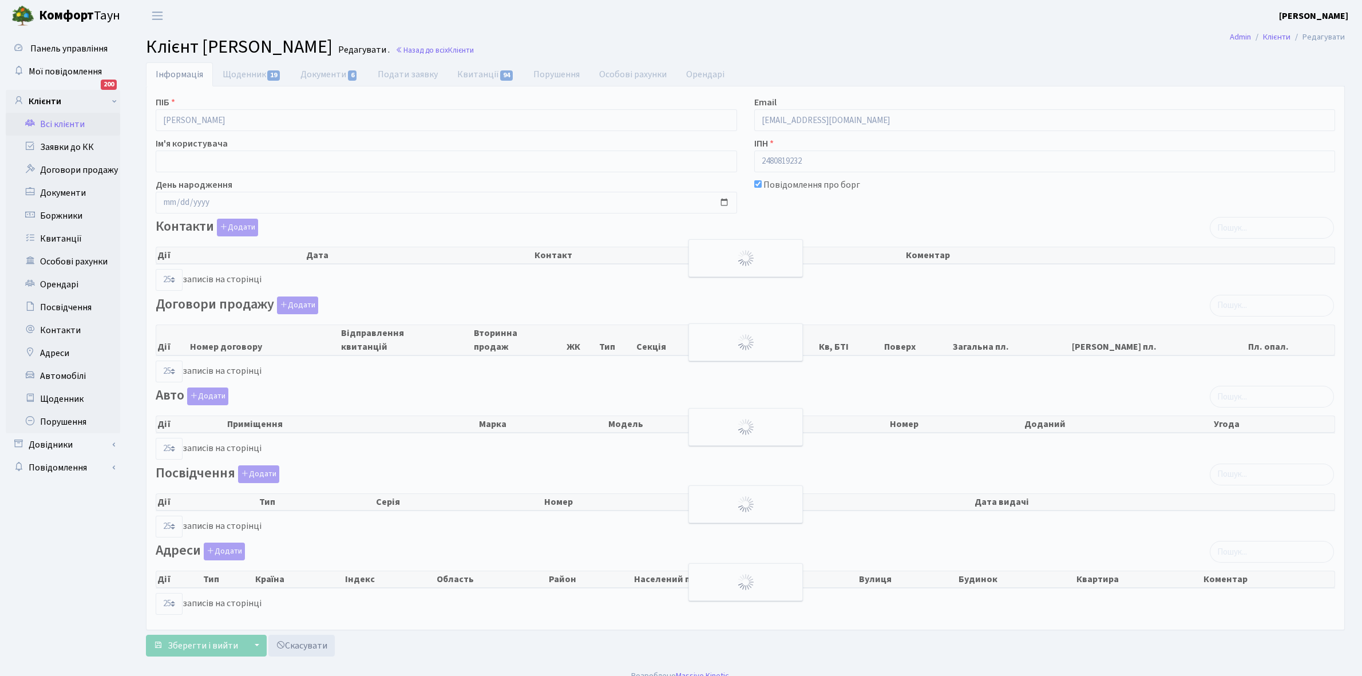
select select "25"
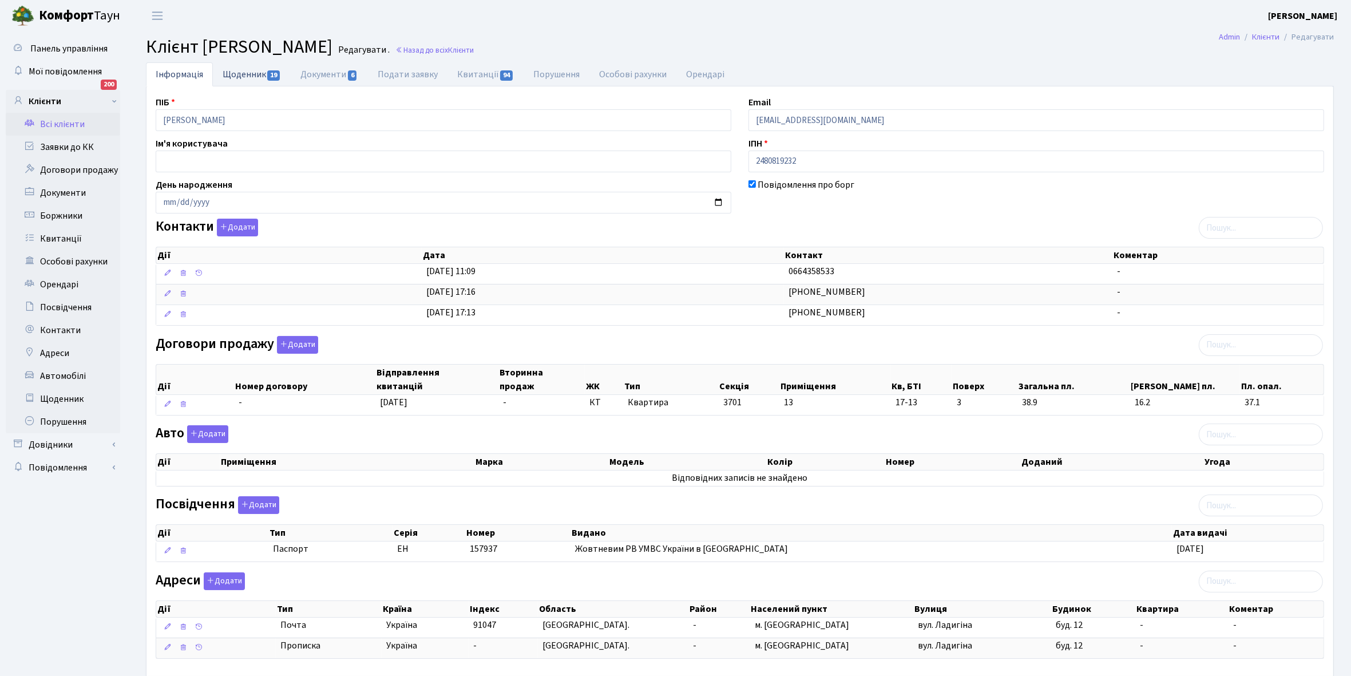
click at [247, 78] on link "Щоденник 19" at bounding box center [252, 73] width 78 height 23
select select "25"
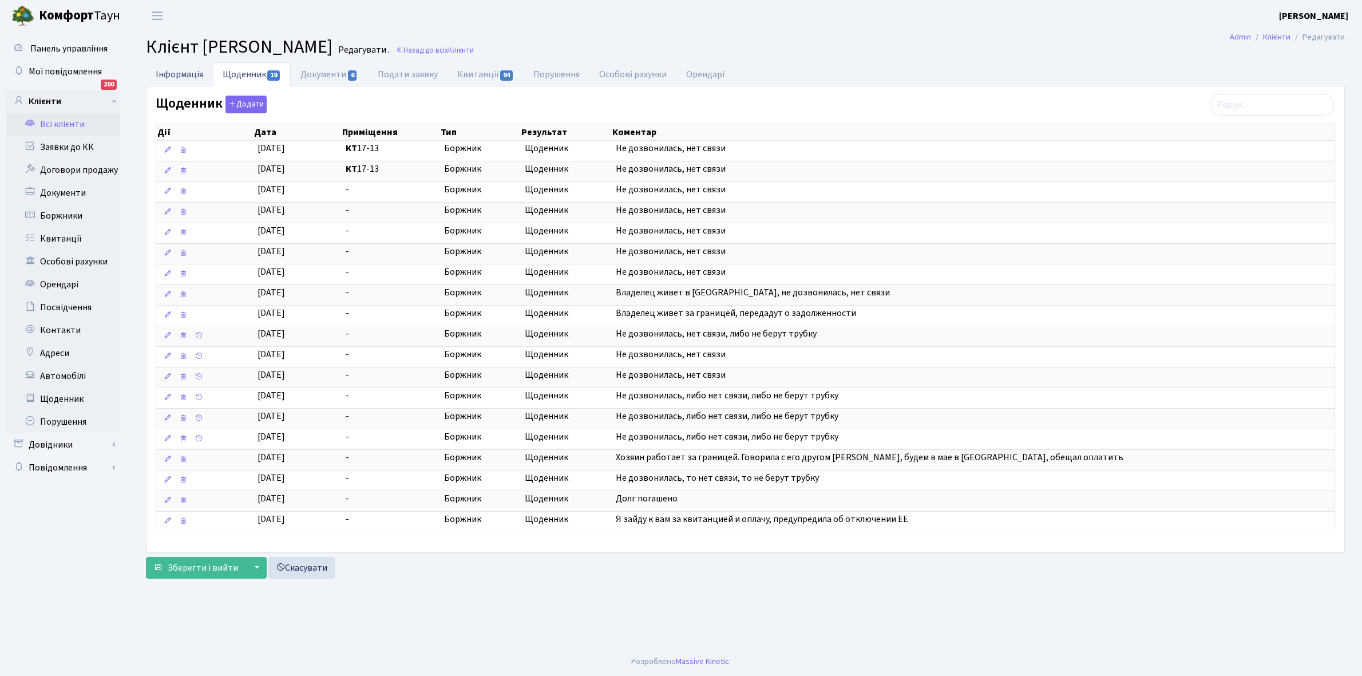
click at [172, 72] on link "Інформація" at bounding box center [179, 73] width 67 height 23
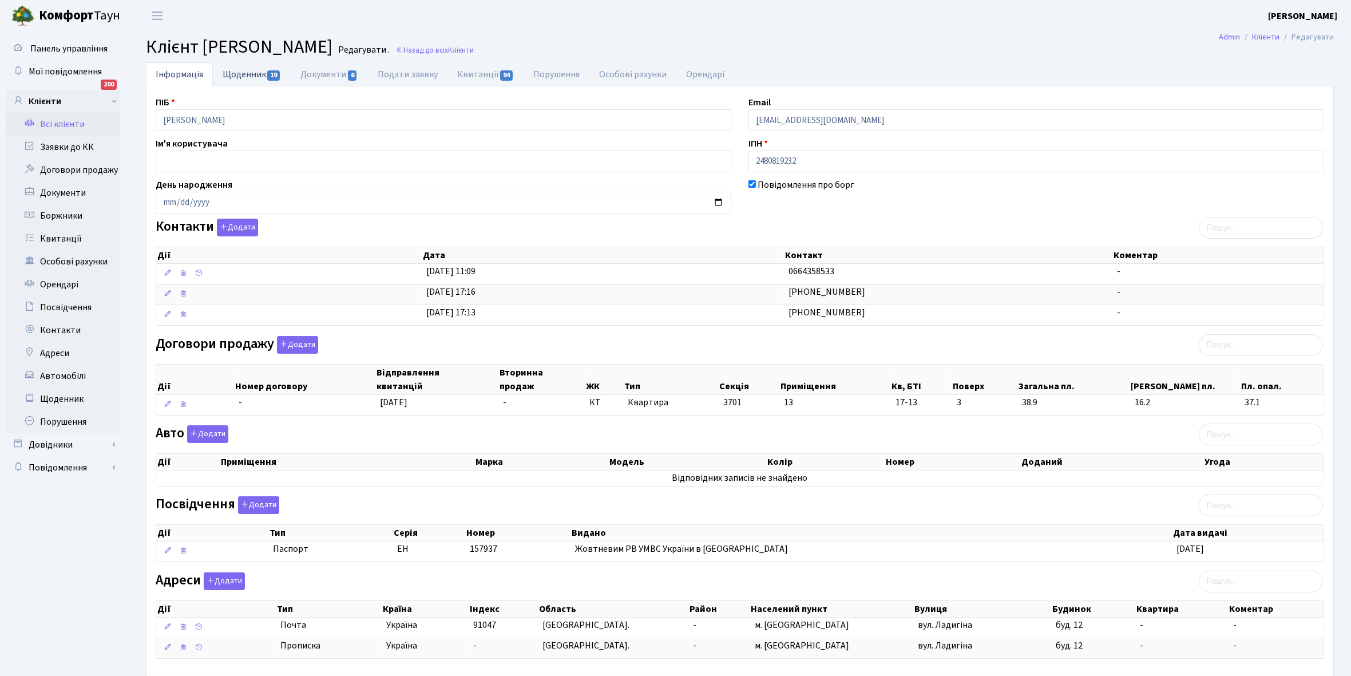
click at [252, 72] on link "Щоденник 19" at bounding box center [252, 73] width 78 height 23
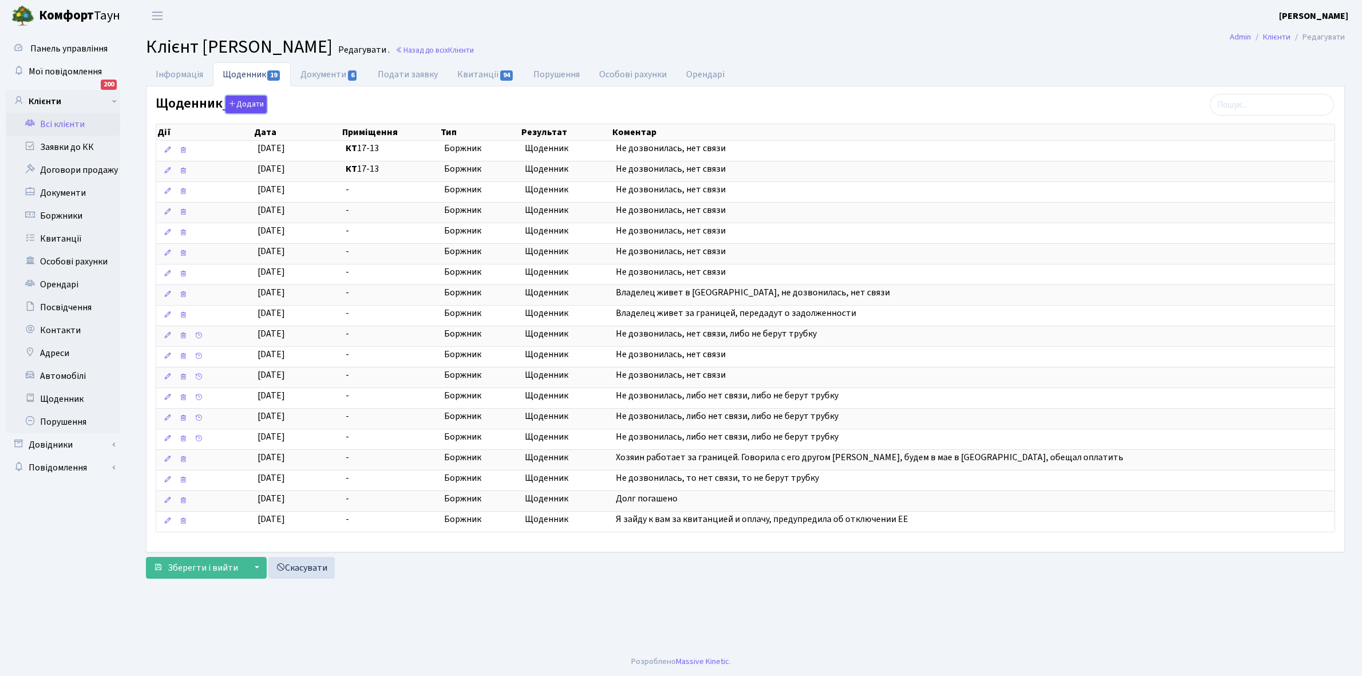
click at [246, 105] on button "Додати" at bounding box center [245, 105] width 41 height 18
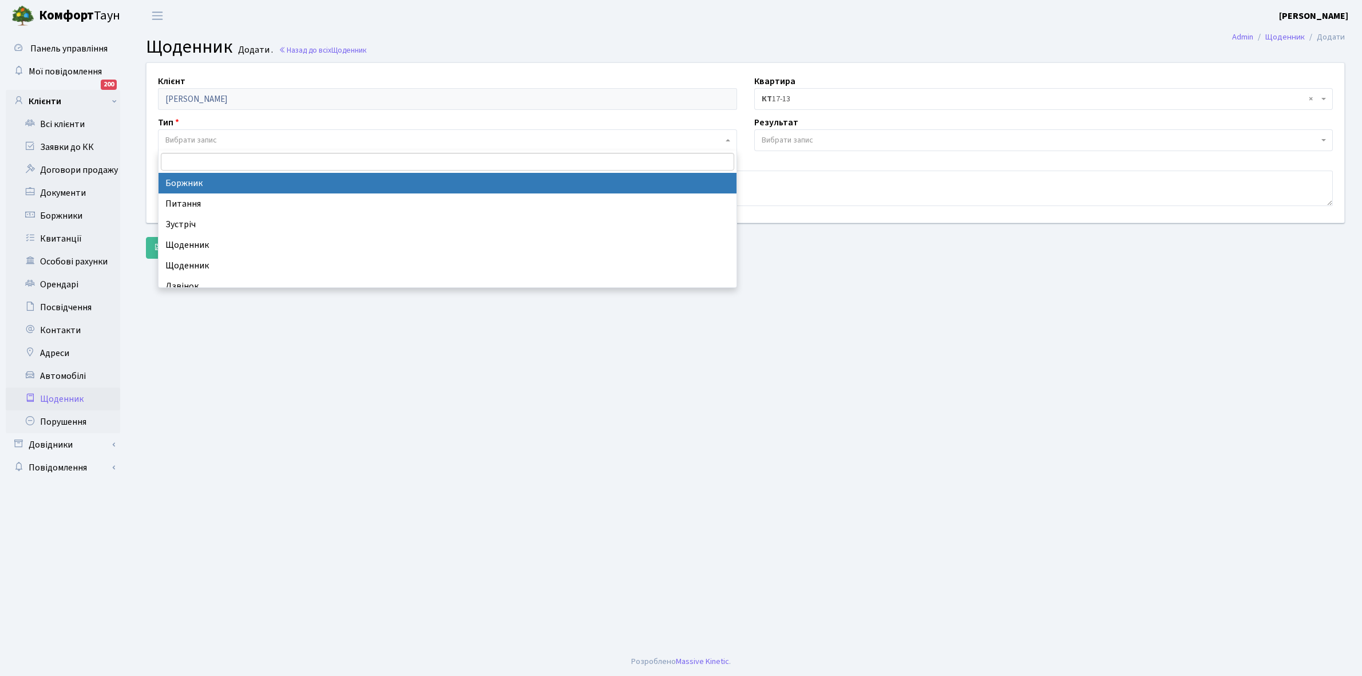
click at [207, 136] on span "Вибрати запис" at bounding box center [190, 139] width 51 height 11
select select "189"
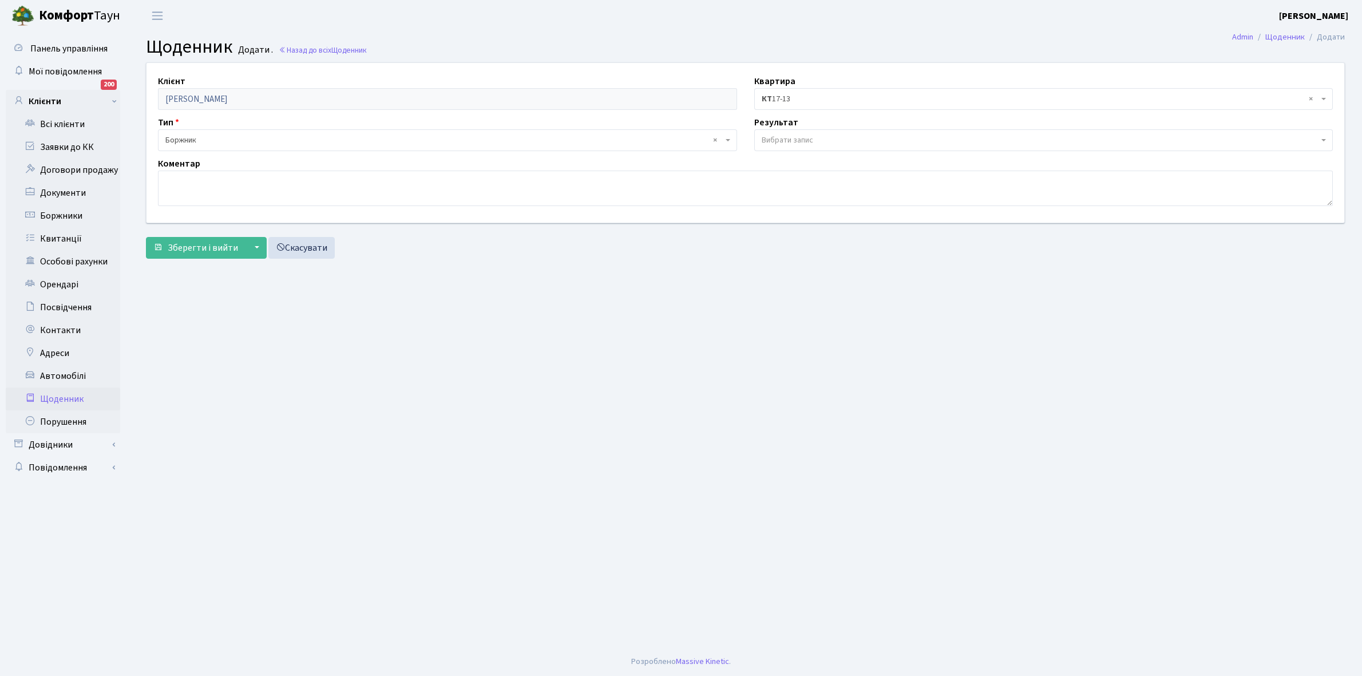
click at [807, 138] on span "Вибрати запис" at bounding box center [787, 139] width 51 height 11
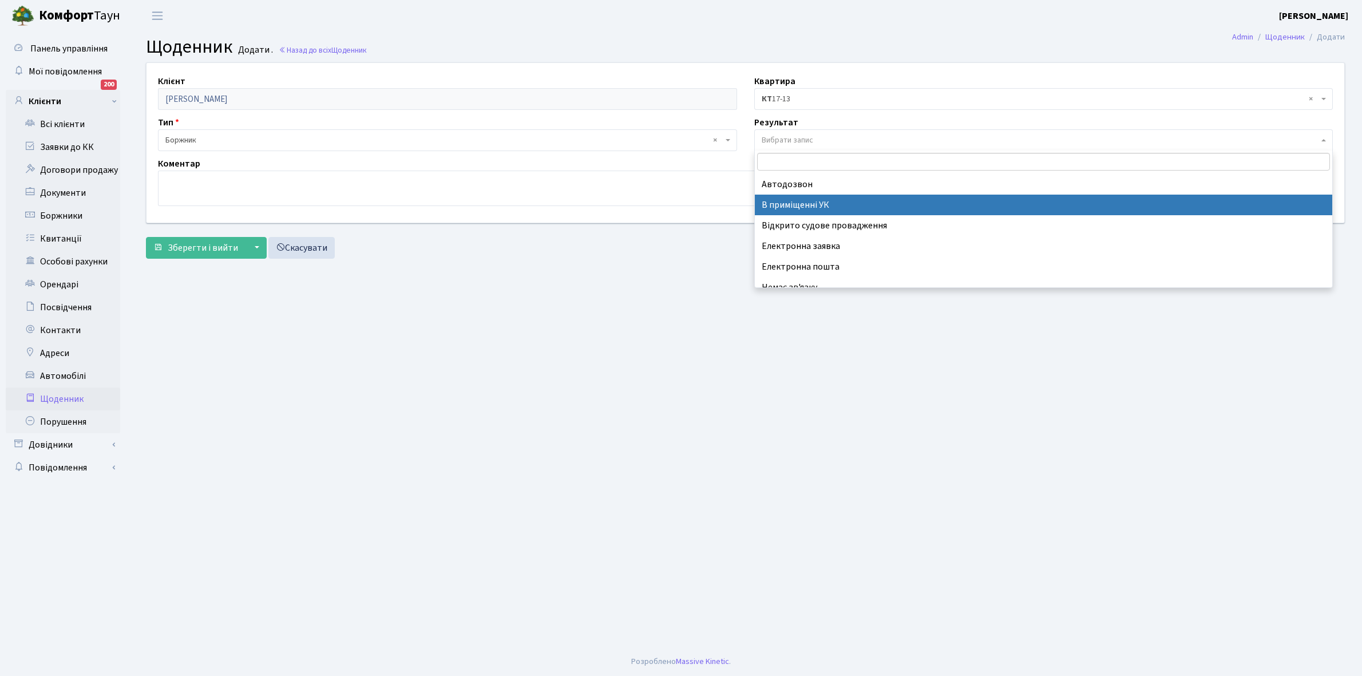
scroll to position [70, 0]
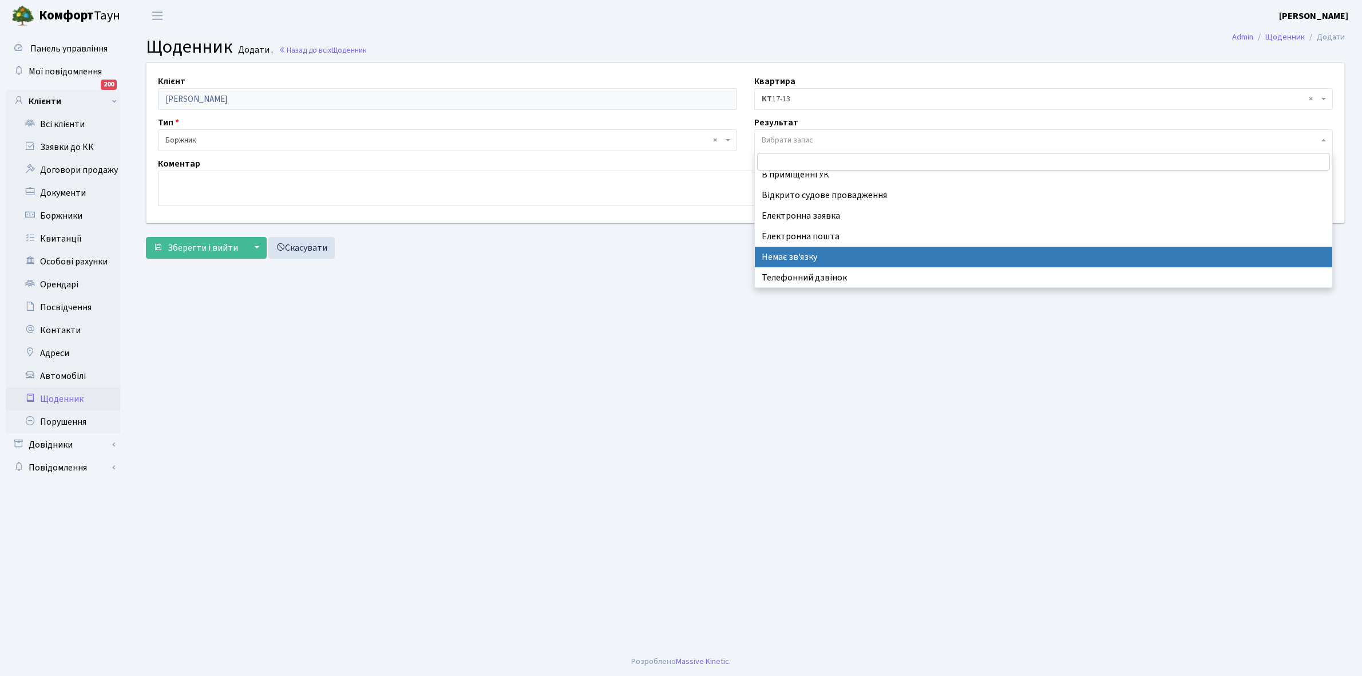
select select "197"
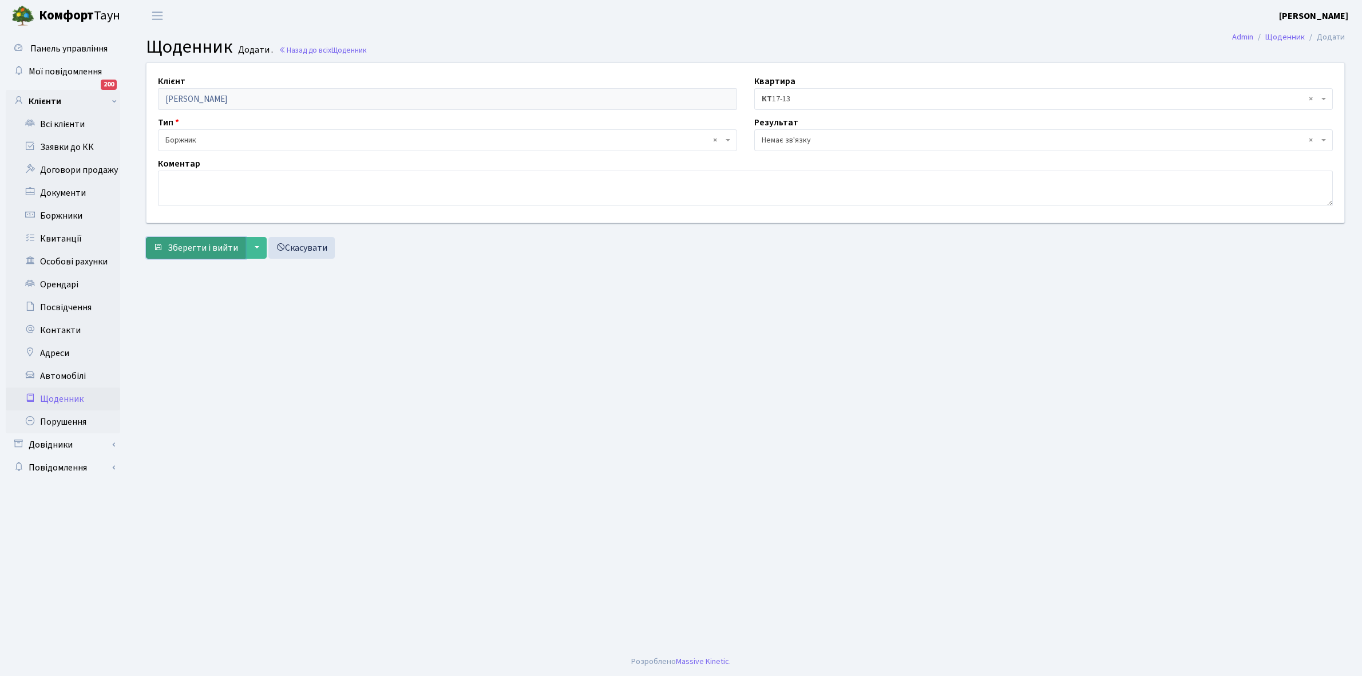
click at [210, 243] on span "Зберегти і вийти" at bounding box center [203, 247] width 70 height 13
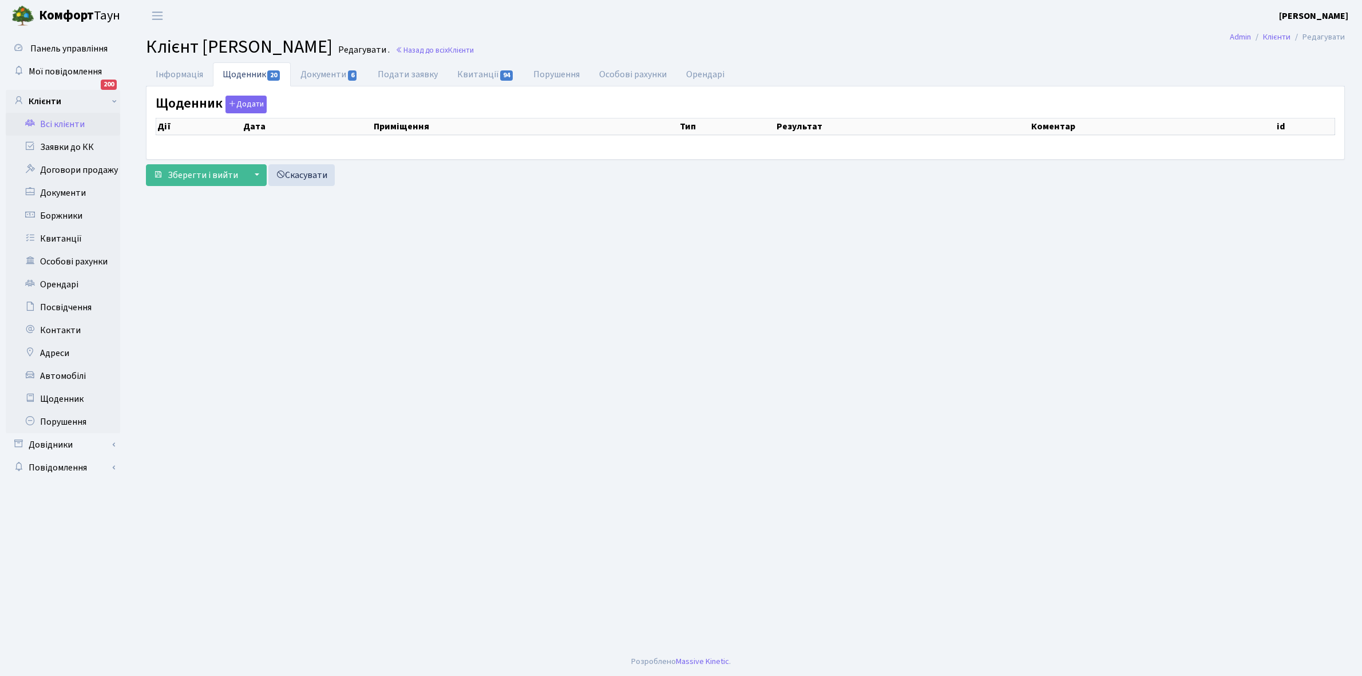
select select "25"
